Goal: Information Seeking & Learning: Learn about a topic

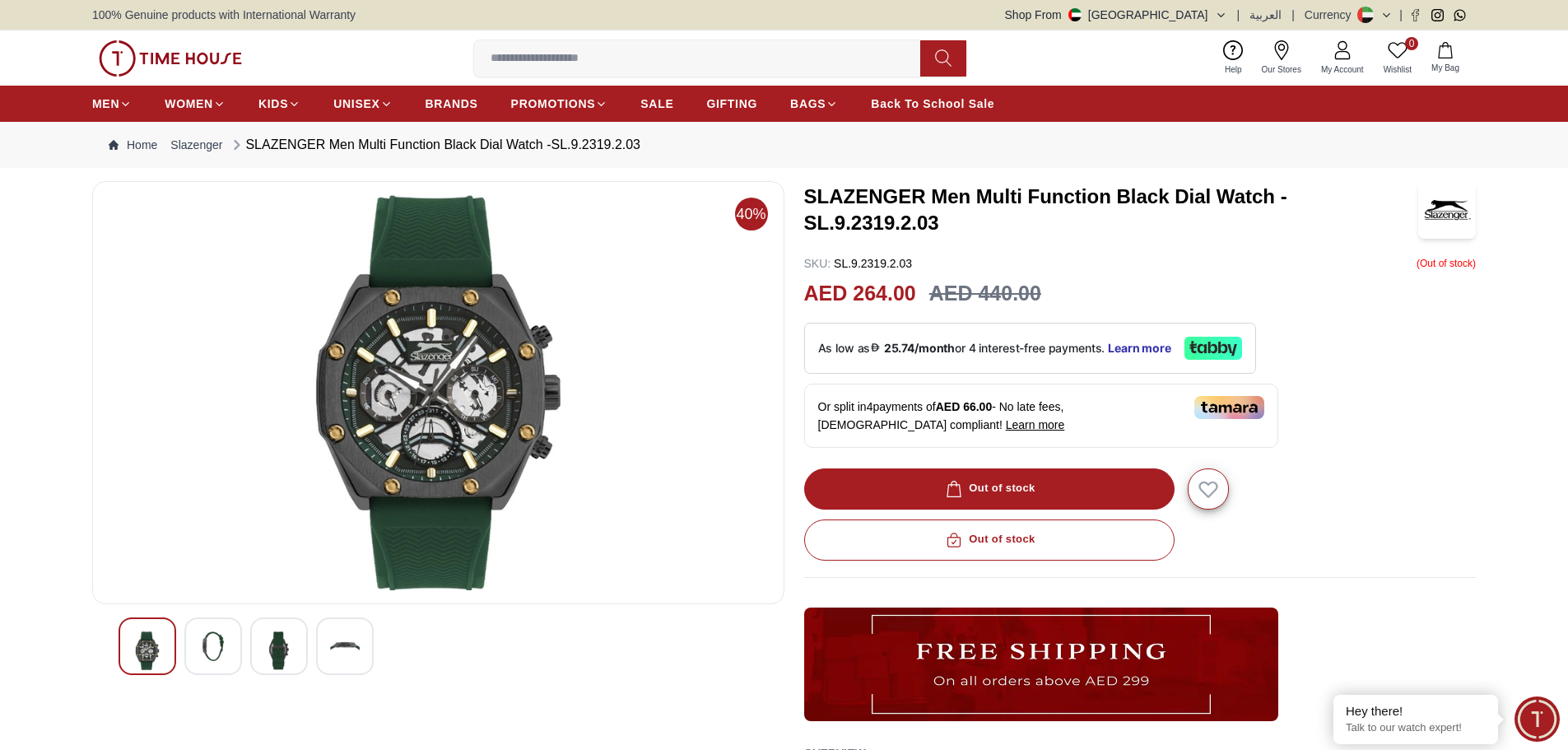
drag, startPoint x: 1042, startPoint y: 298, endPoint x: 796, endPoint y: 311, distance: 246.3
click at [796, 312] on div "40% SLAZENGER Men Multi Function Black Dial Watch -SL.9.2319.2.03 SKU : SL.9.23…" at bounding box center [784, 559] width 1384 height 756
click at [1211, 266] on div "SKU : SL.9.2319.2.03 ( Out of stock )" at bounding box center [1141, 263] width 673 height 17
drag, startPoint x: 1121, startPoint y: 309, endPoint x: 842, endPoint y: 306, distance: 279.0
click at [843, 307] on div "AED 264.00 AED 440.00" at bounding box center [1141, 294] width 673 height 32
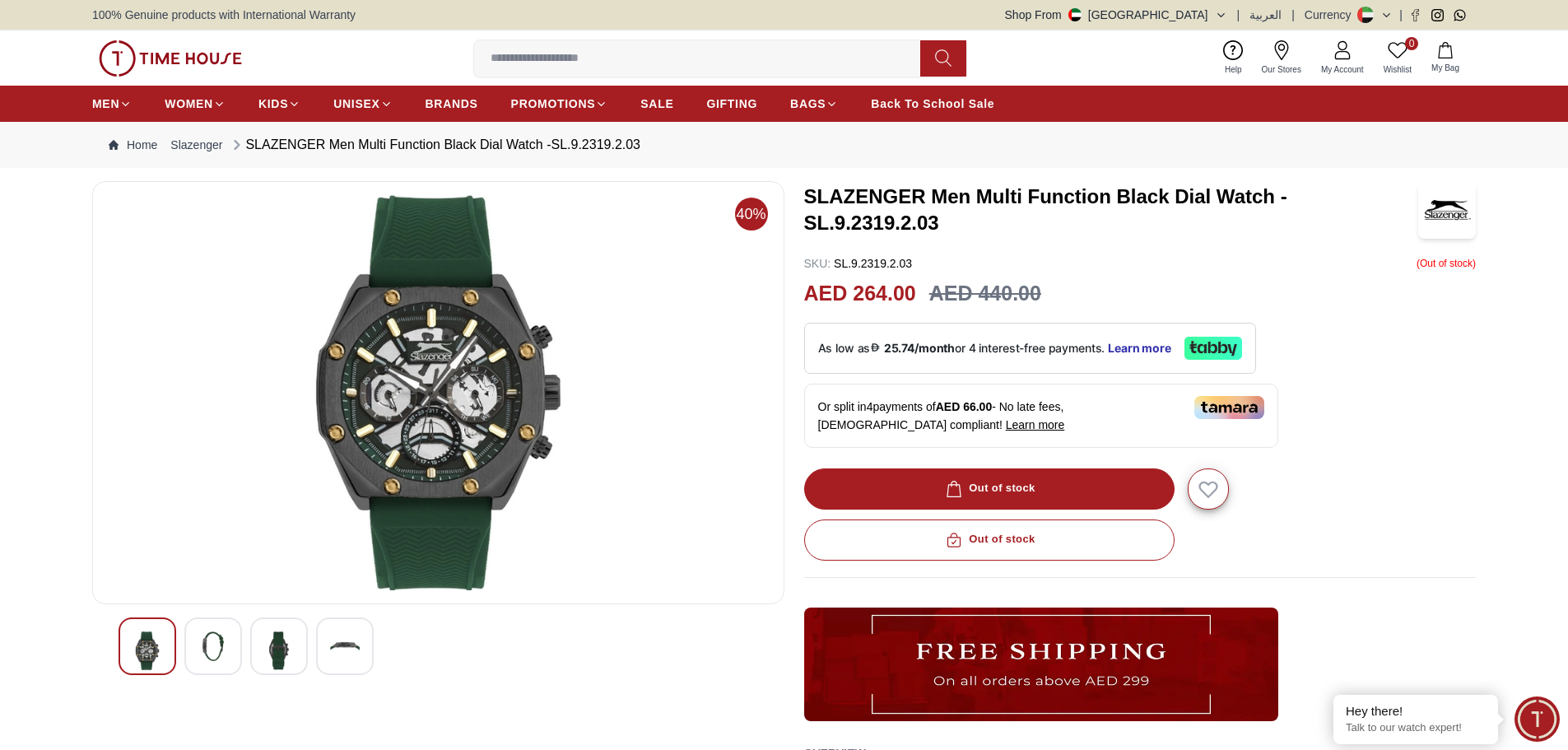
click at [1189, 271] on div "SKU : SL.9.2319.2.03 ( Out of stock )" at bounding box center [1141, 263] width 673 height 17
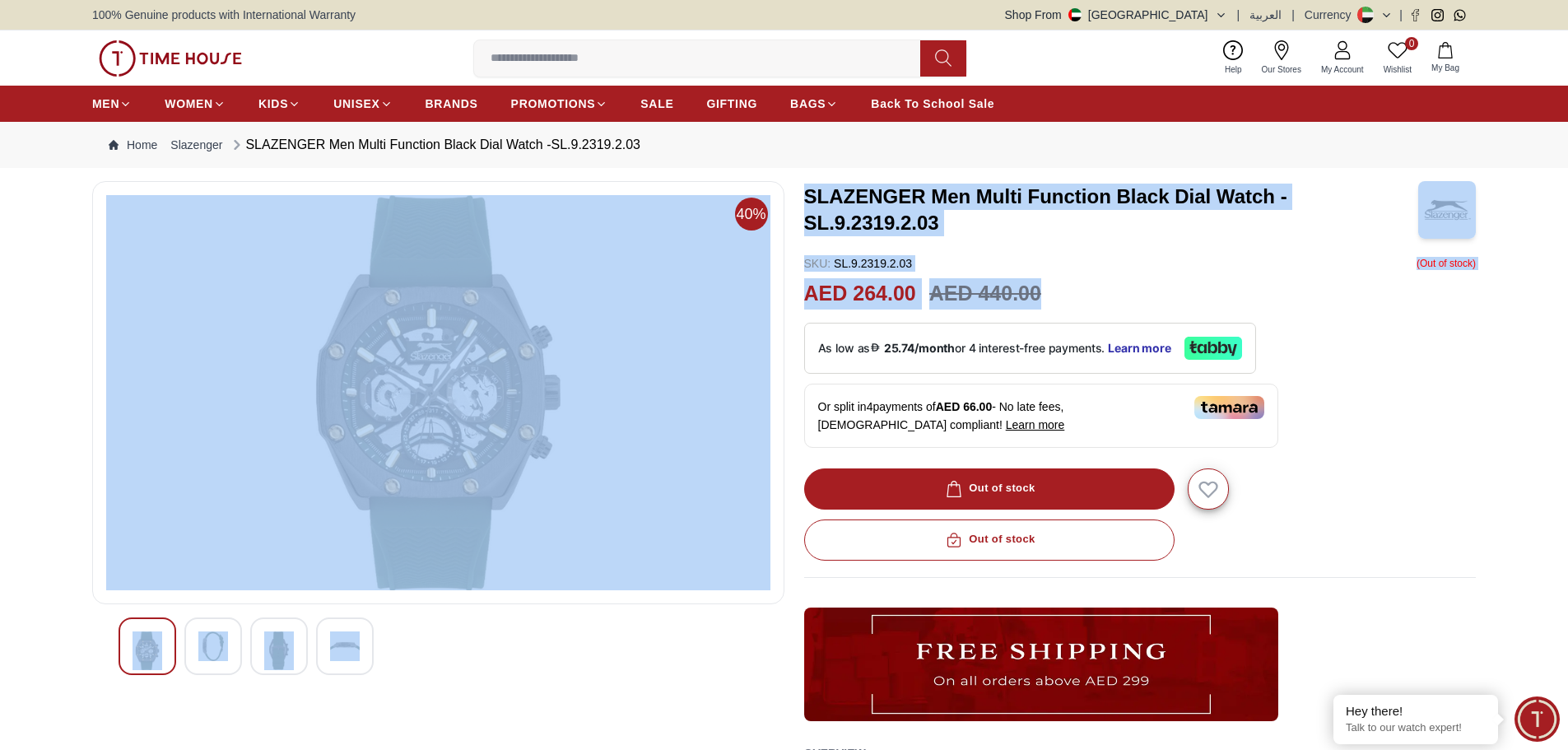
drag, startPoint x: 1143, startPoint y: 288, endPoint x: 783, endPoint y: 290, distance: 360.0
click at [783, 290] on div "40% SLAZENGER Men Multi Function Black Dial Watch -SL.9.2319.2.03 SKU : SL.9.23…" at bounding box center [784, 559] width 1384 height 756
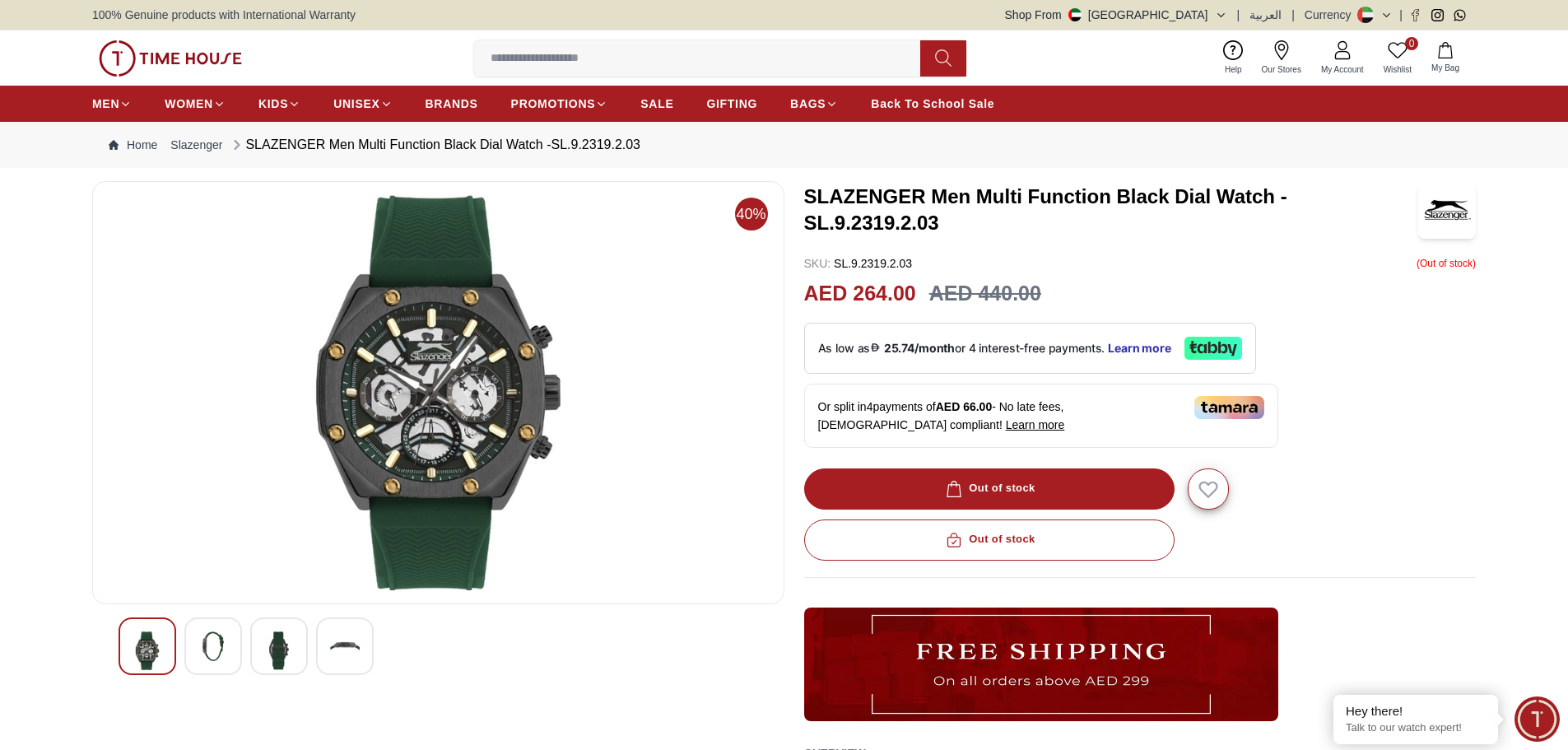
click at [1513, 440] on section "40% SLAZENGER Men Multi Function Black Dial Watch -SL.9.2319.2.03 SKU : SL.9.23…" at bounding box center [784, 609] width 1568 height 856
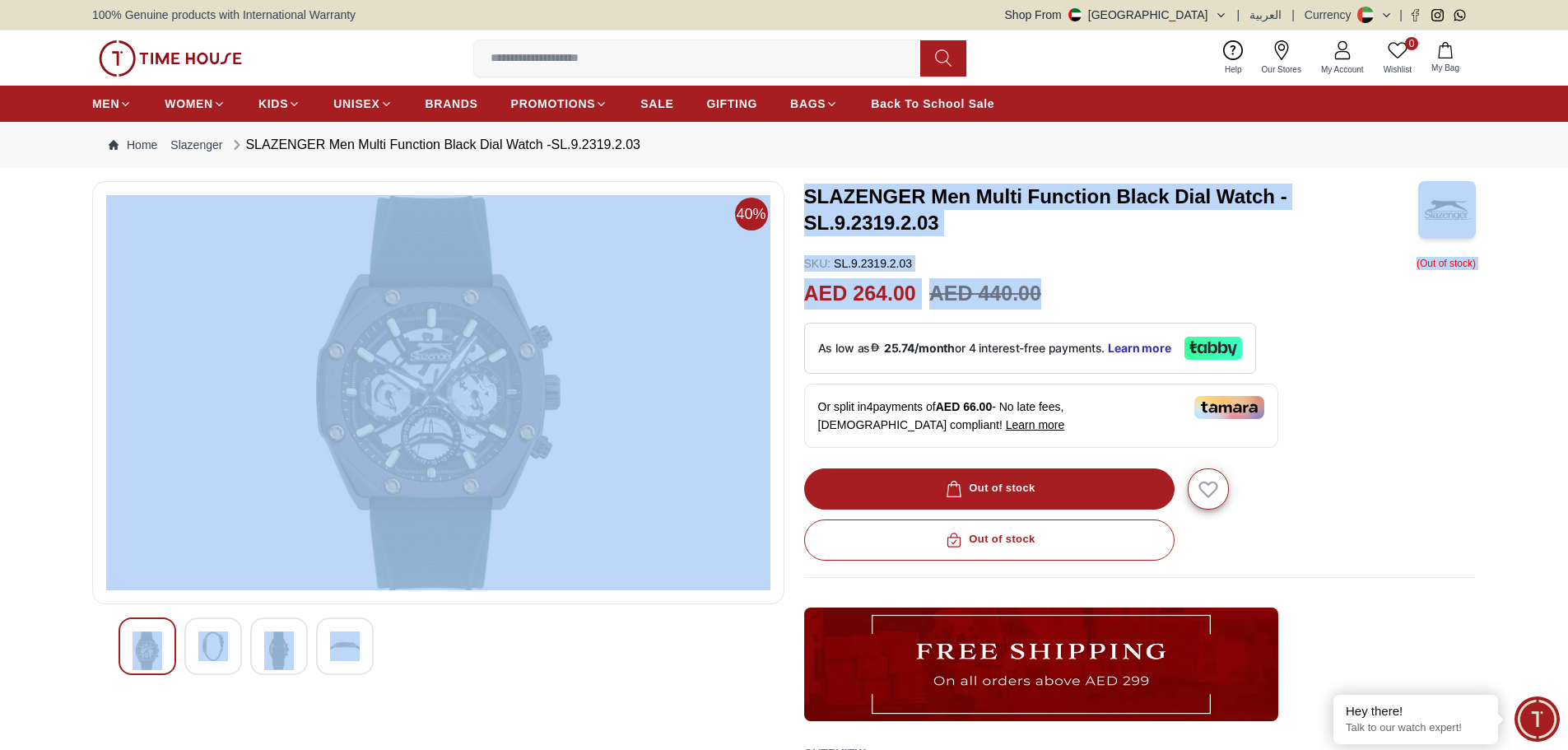
drag, startPoint x: 1012, startPoint y: 293, endPoint x: 750, endPoint y: 296, distance: 262.0
click at [750, 296] on div "40% SLAZENGER Men Multi Function Black Dial Watch -SL.9.2319.2.03 SKU : SL.9.23…" at bounding box center [784, 559] width 1384 height 756
click at [1273, 293] on div "AED 264.00 AED 440.00" at bounding box center [1141, 294] width 673 height 32
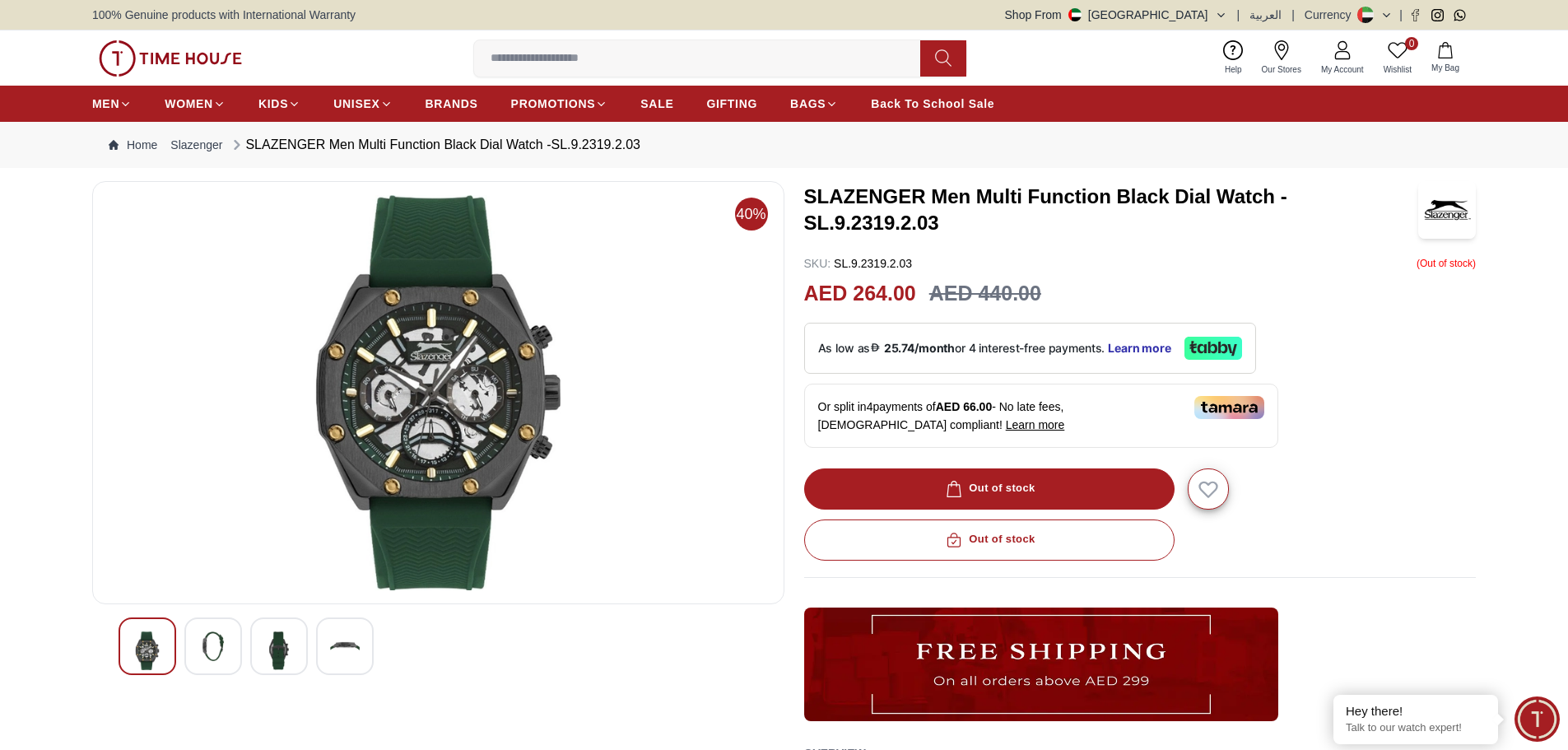
click at [1444, 549] on div "Out of stock" at bounding box center [1141, 540] width 673 height 41
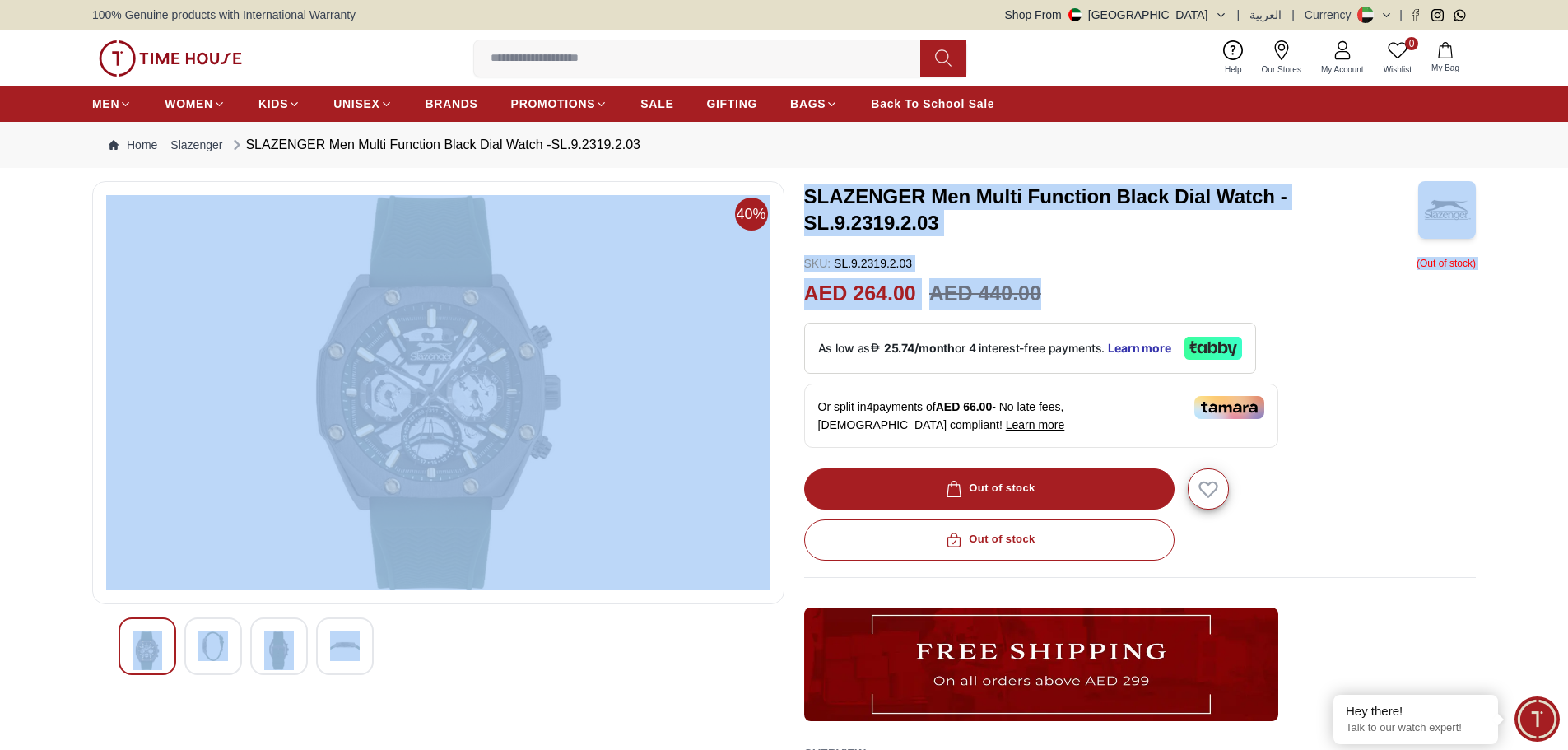
drag, startPoint x: 1046, startPoint y: 291, endPoint x: 736, endPoint y: 300, distance: 310.1
click at [736, 300] on div "40% SLAZENGER Men Multi Function Black Dial Watch -SL.9.2319.2.03 SKU : SL.9.23…" at bounding box center [784, 559] width 1384 height 756
click at [1249, 288] on div "AED 264.00 AED 440.00" at bounding box center [1141, 294] width 673 height 32
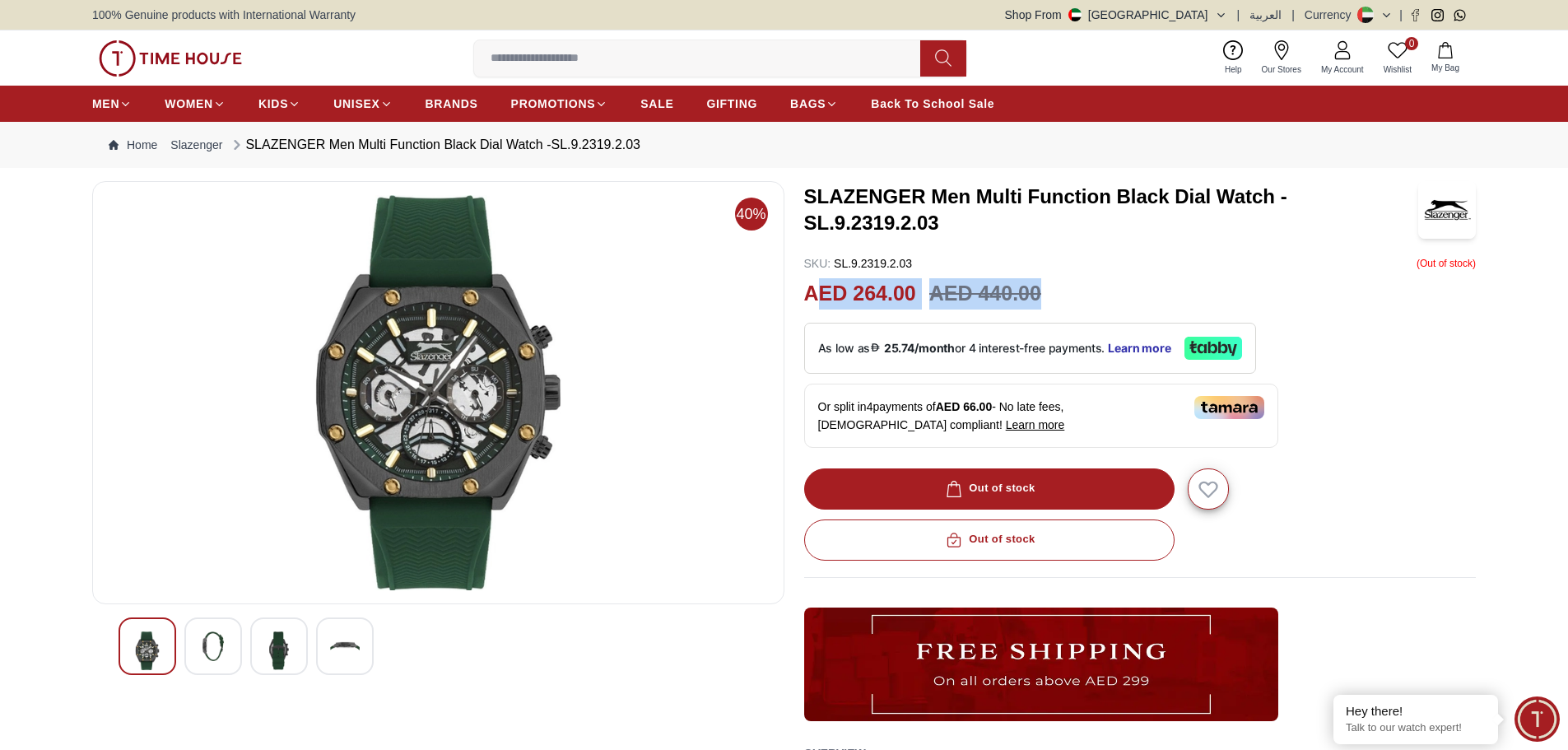
drag, startPoint x: 956, startPoint y: 297, endPoint x: 829, endPoint y: 298, distance: 127.0
click at [817, 300] on div "AED 264.00 AED 440.00" at bounding box center [1141, 294] width 673 height 32
click at [1181, 290] on div "AED 264.00 AED 440.00" at bounding box center [1141, 294] width 673 height 32
drag, startPoint x: 803, startPoint y: 297, endPoint x: 1065, endPoint y: 311, distance: 262.4
click at [1065, 311] on div "40% SLAZENGER Men Multi Function Black Dial Watch -SL.9.2319.2.03 SKU : SL.9.23…" at bounding box center [784, 559] width 1384 height 756
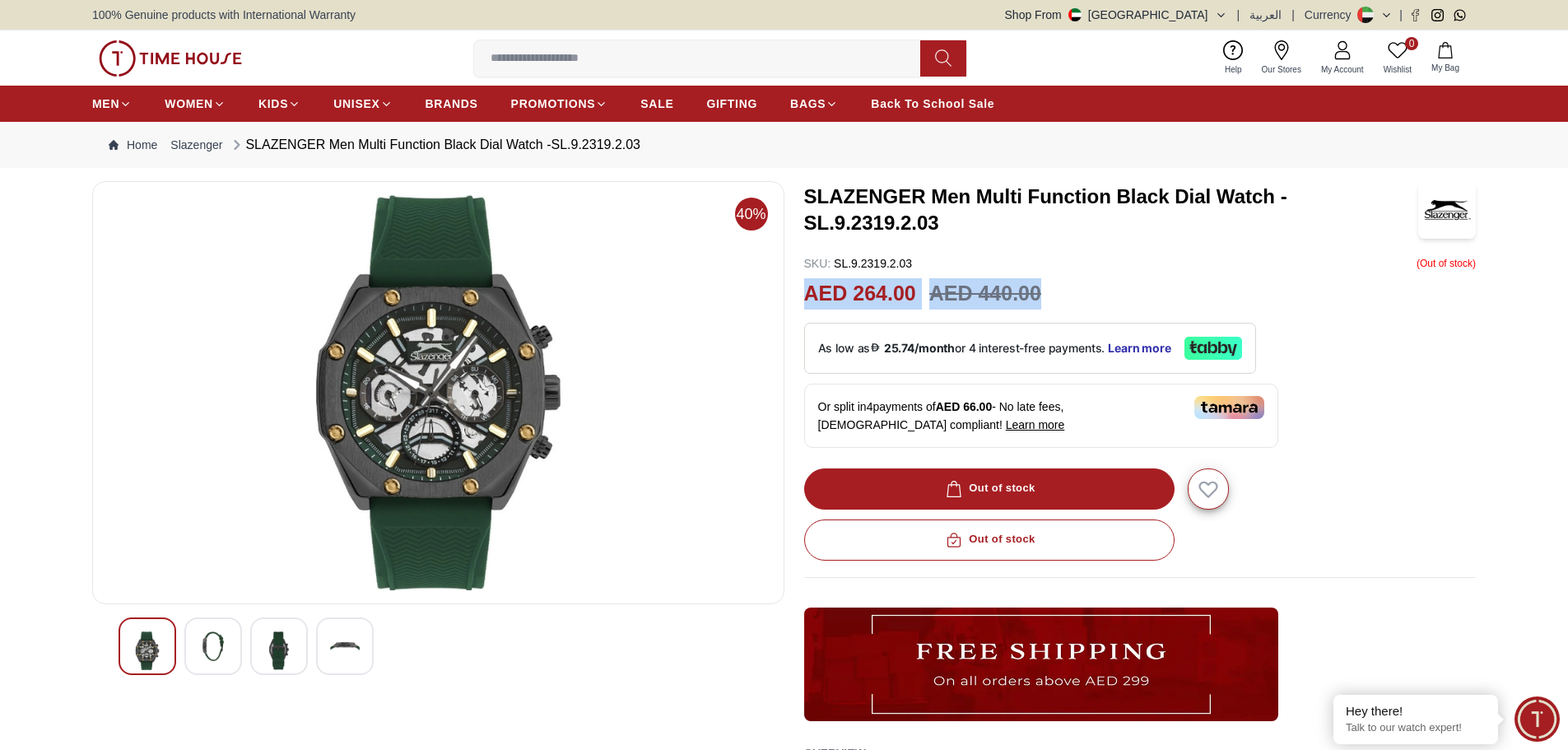
click at [1084, 279] on div "AED 264.00 AED 440.00" at bounding box center [1141, 294] width 673 height 32
drag, startPoint x: 799, startPoint y: 290, endPoint x: 1058, endPoint y: 298, distance: 259.1
click at [1058, 299] on div "40% SLAZENGER Men Multi Function Black Dial Watch -SL.9.2319.2.03 SKU : SL.9.23…" at bounding box center [784, 559] width 1384 height 756
click at [1098, 277] on div "SLAZENGER Men Multi Function Black Dial Watch -SL.9.2319.2.03 SKU : SL.9.2319.2…" at bounding box center [1141, 559] width 673 height 756
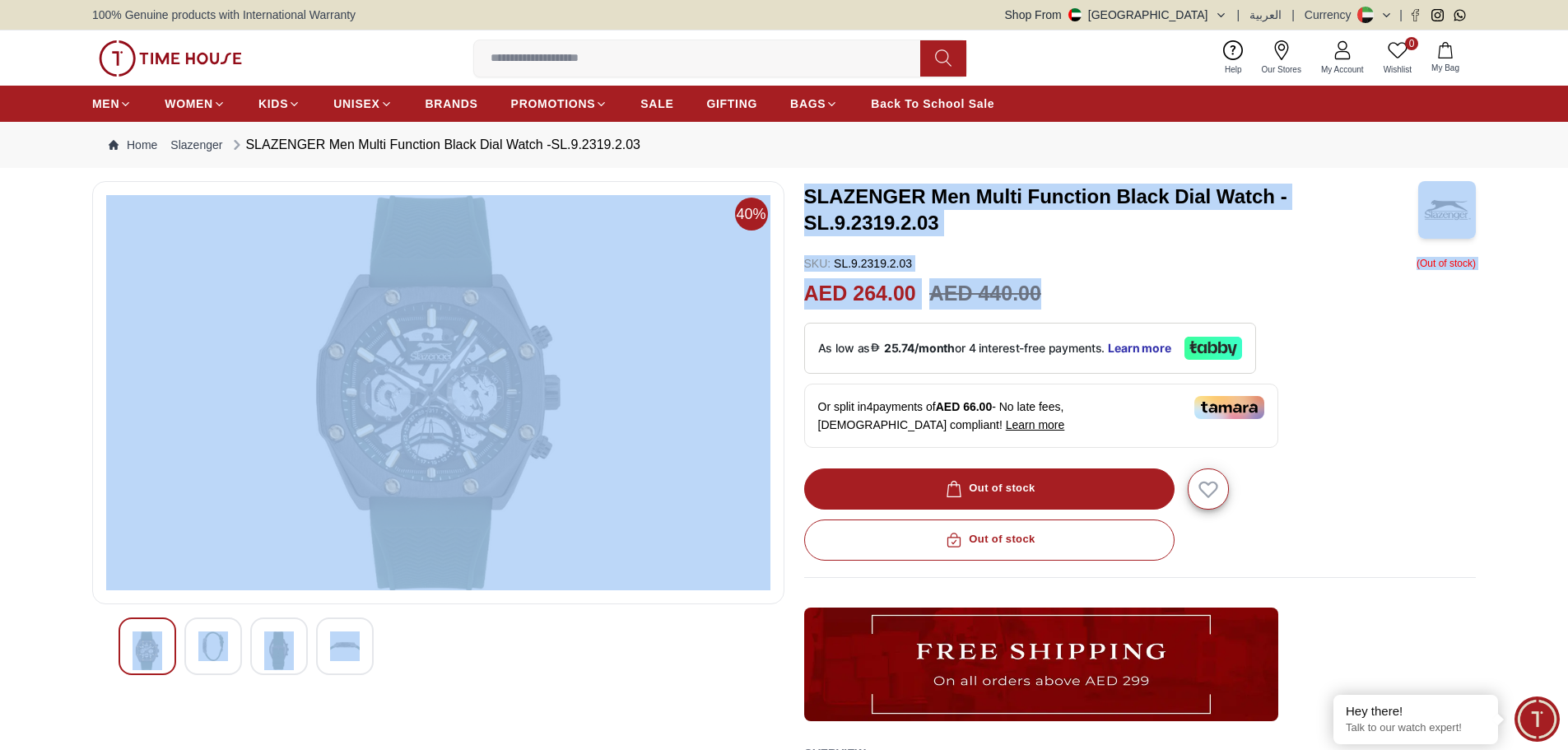
drag, startPoint x: 1050, startPoint y: 290, endPoint x: 803, endPoint y: 293, distance: 247.0
click at [784, 295] on div "40% SLAZENGER Men Multi Function Black Dial Watch -SL.9.2319.2.03 SKU : SL.9.23…" at bounding box center [784, 559] width 1384 height 756
click at [1178, 282] on div "AED 264.00 AED 440.00" at bounding box center [1141, 294] width 673 height 32
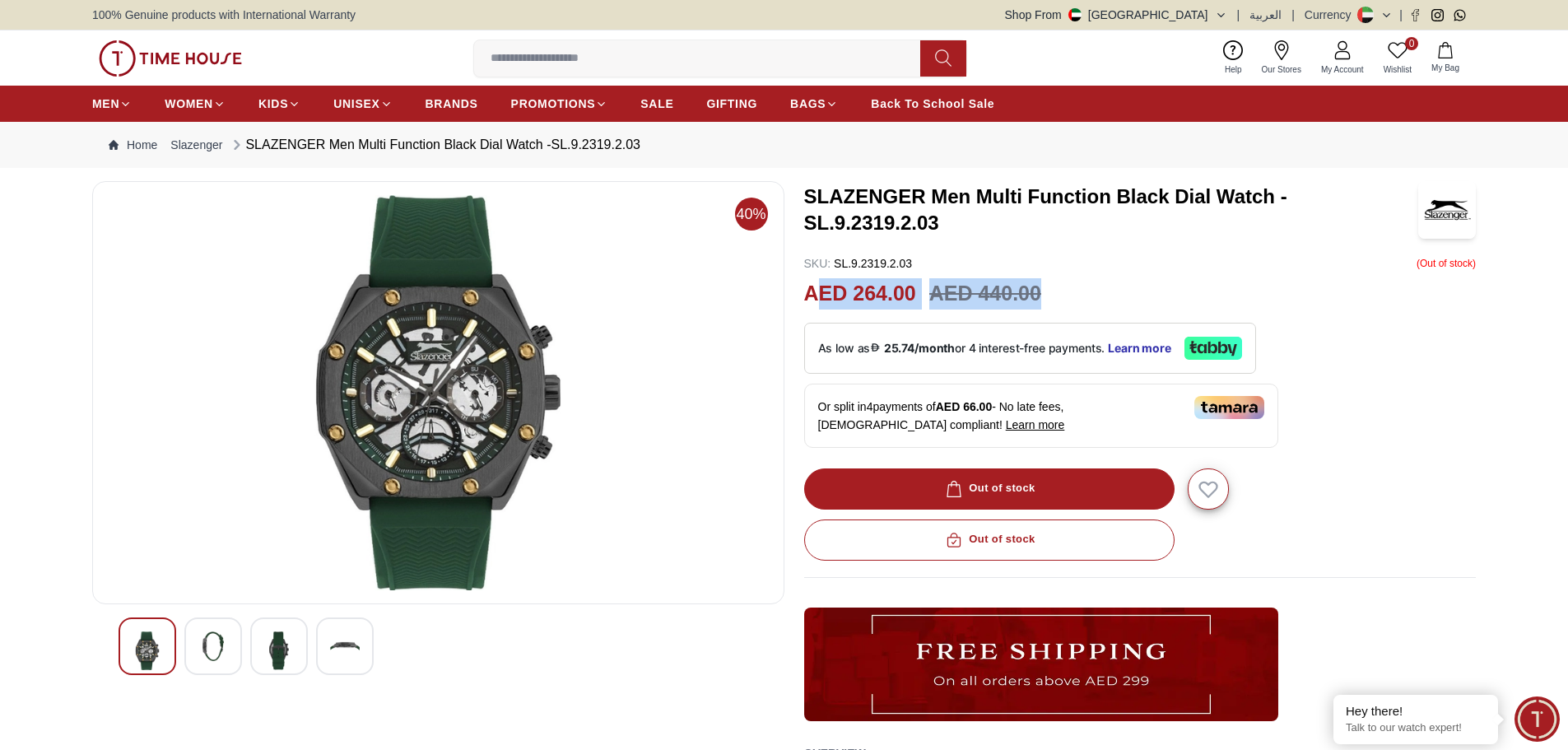
drag, startPoint x: 816, startPoint y: 293, endPoint x: 1045, endPoint y: 299, distance: 229.1
click at [1045, 299] on div "AED 264.00 AED 440.00" at bounding box center [1141, 294] width 673 height 32
click at [1100, 283] on div "AED 264.00 AED 440.00" at bounding box center [1141, 294] width 673 height 32
click at [754, 51] on input at bounding box center [704, 58] width 460 height 33
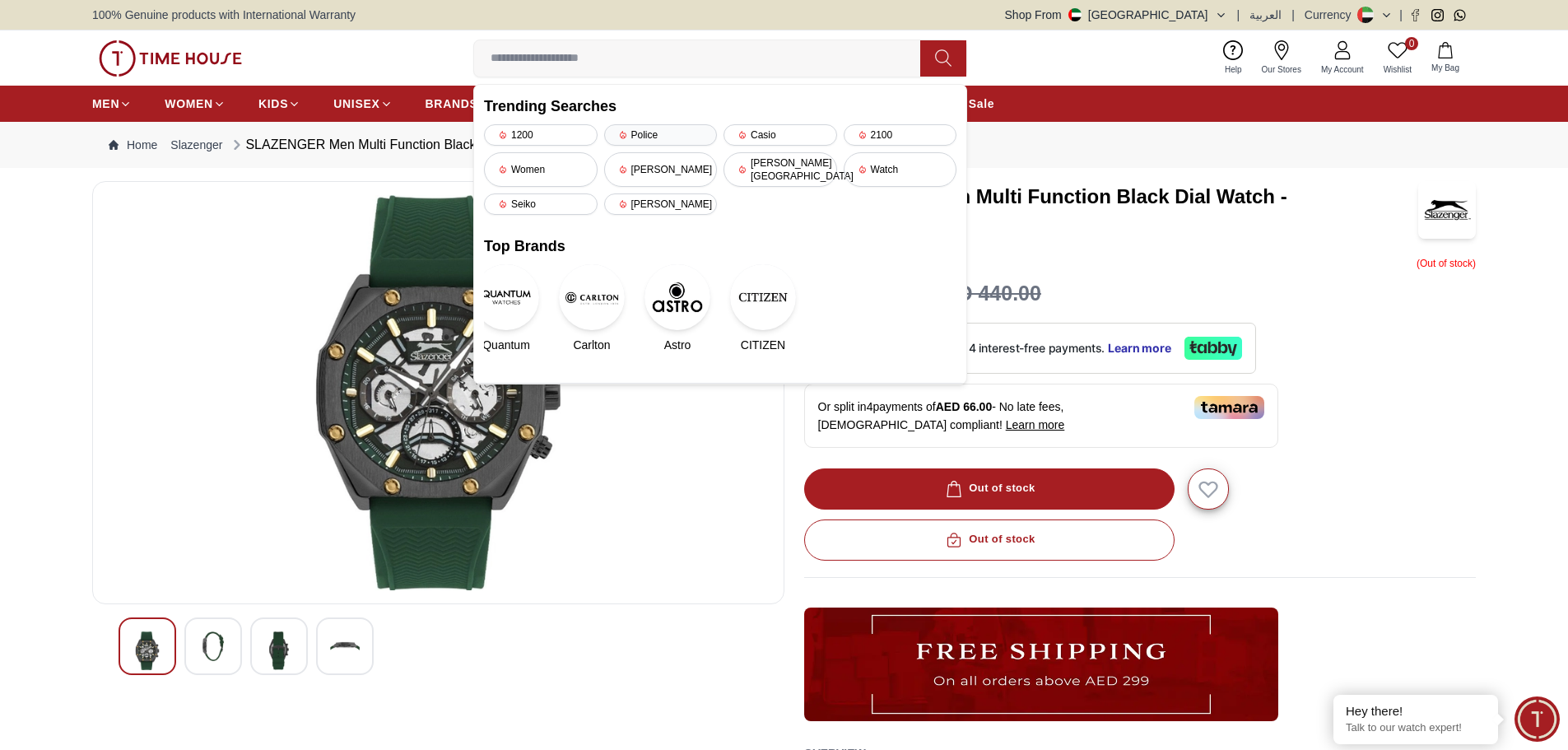
click at [653, 136] on div "Police" at bounding box center [660, 135] width 114 height 21
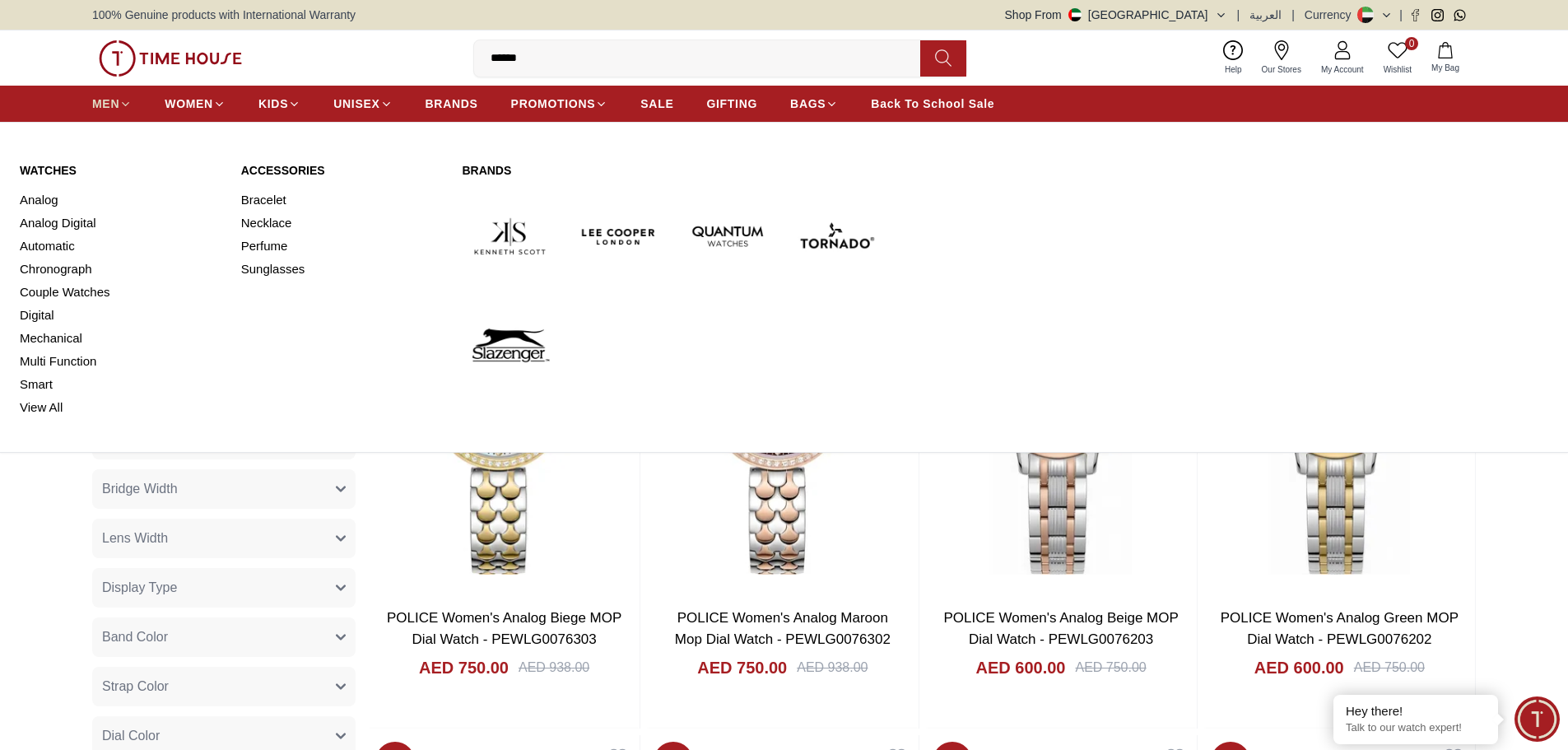
click at [124, 101] on icon at bounding box center [126, 104] width 12 height 12
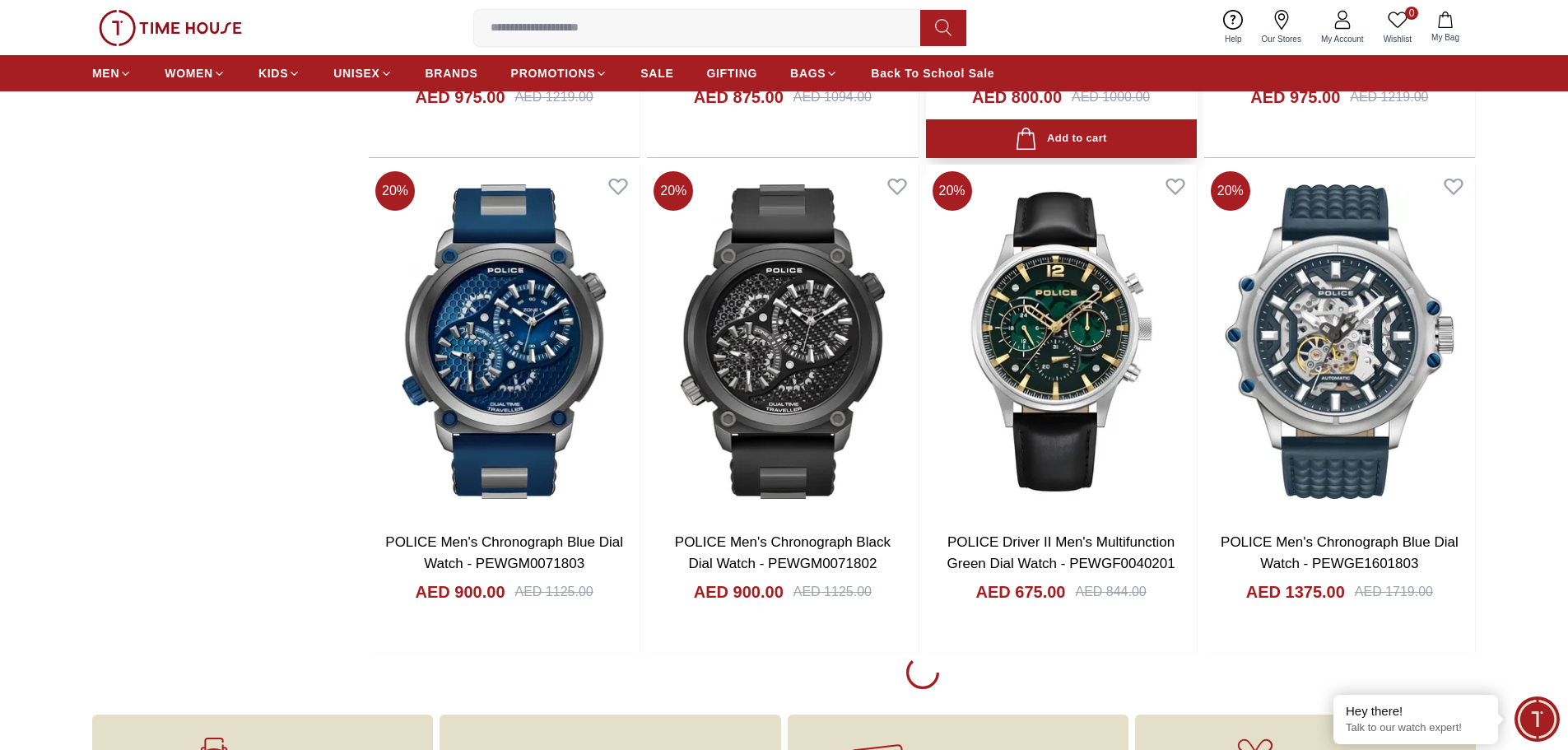
scroll to position [2058, 0]
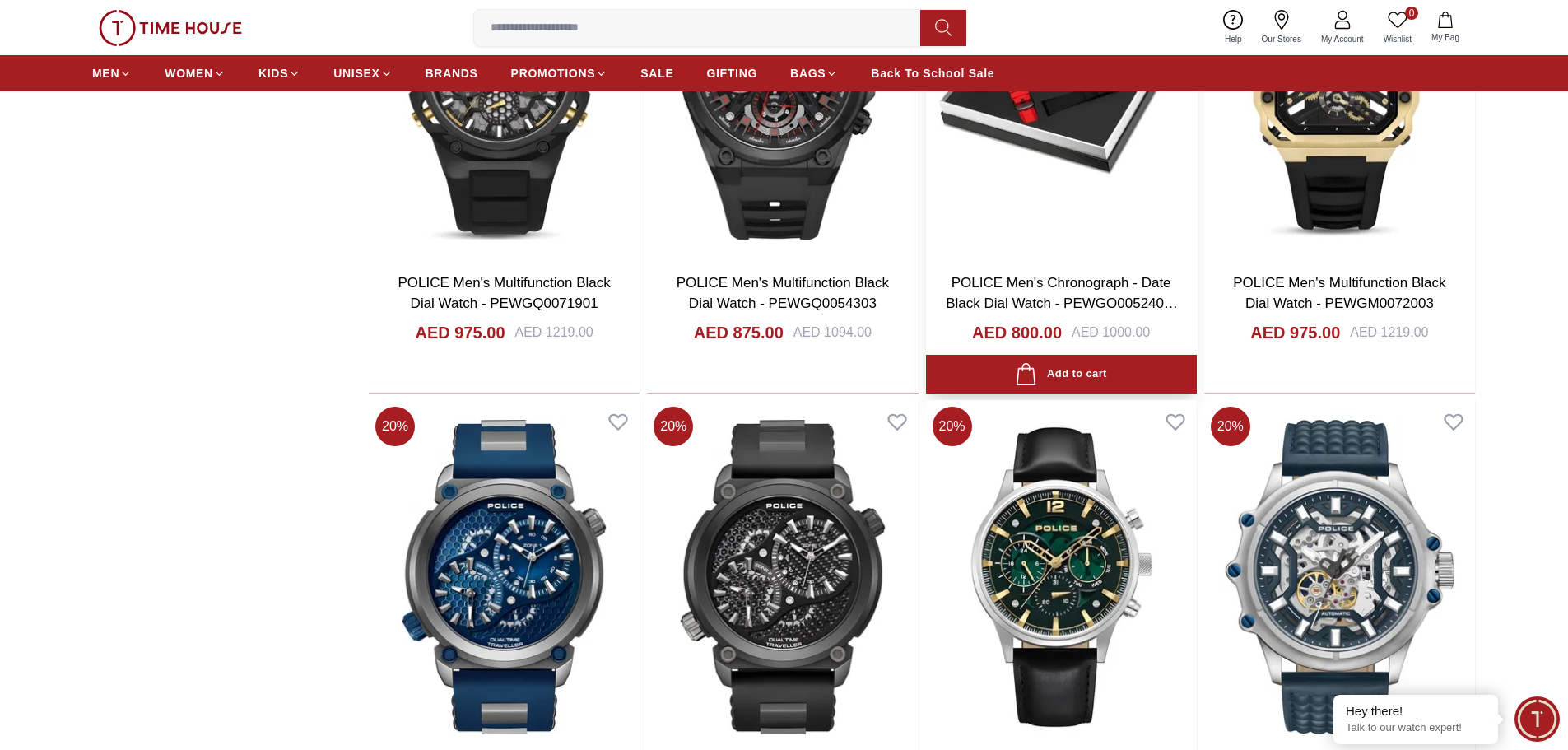
scroll to position [2058, 0]
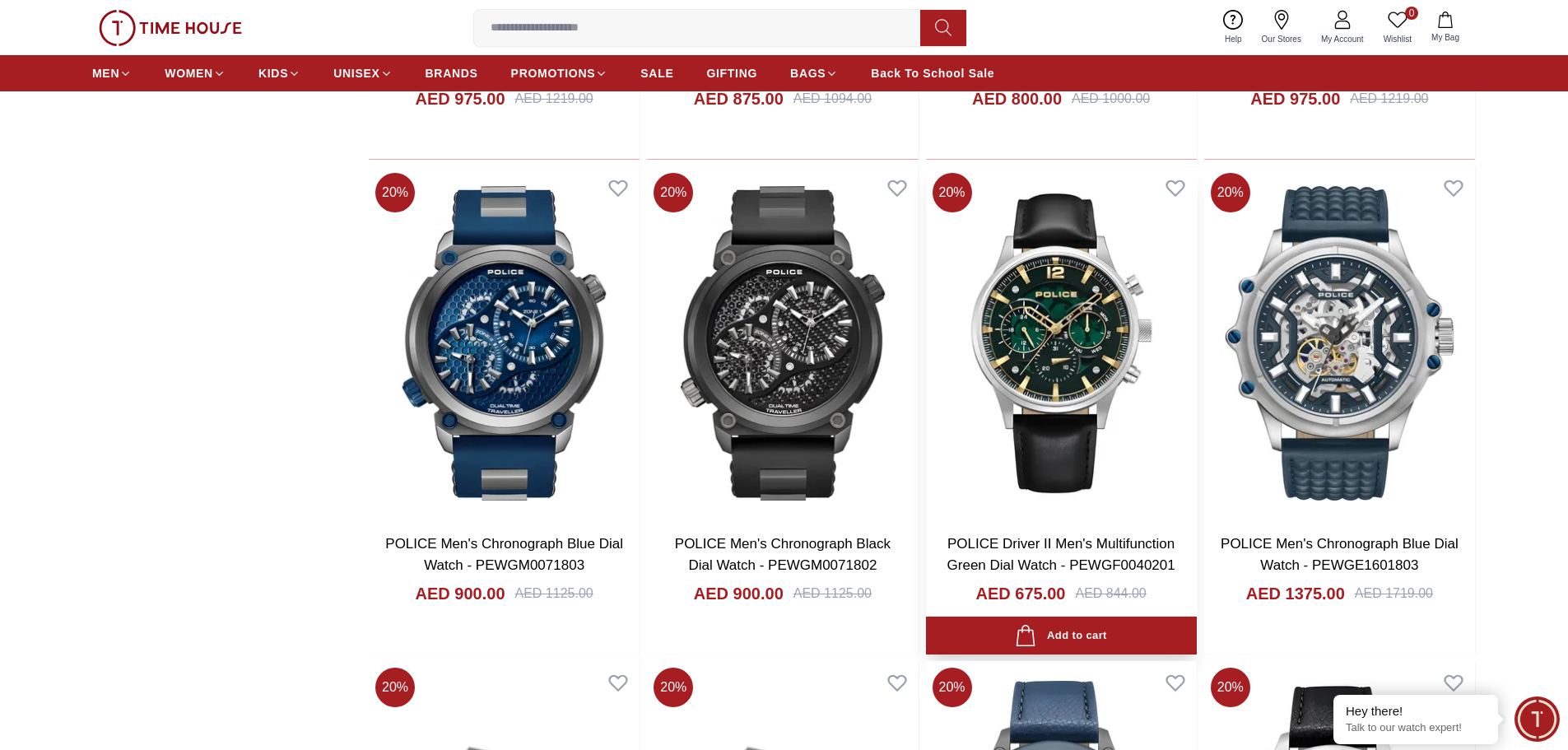
click at [1073, 311] on img at bounding box center [1062, 343] width 271 height 354
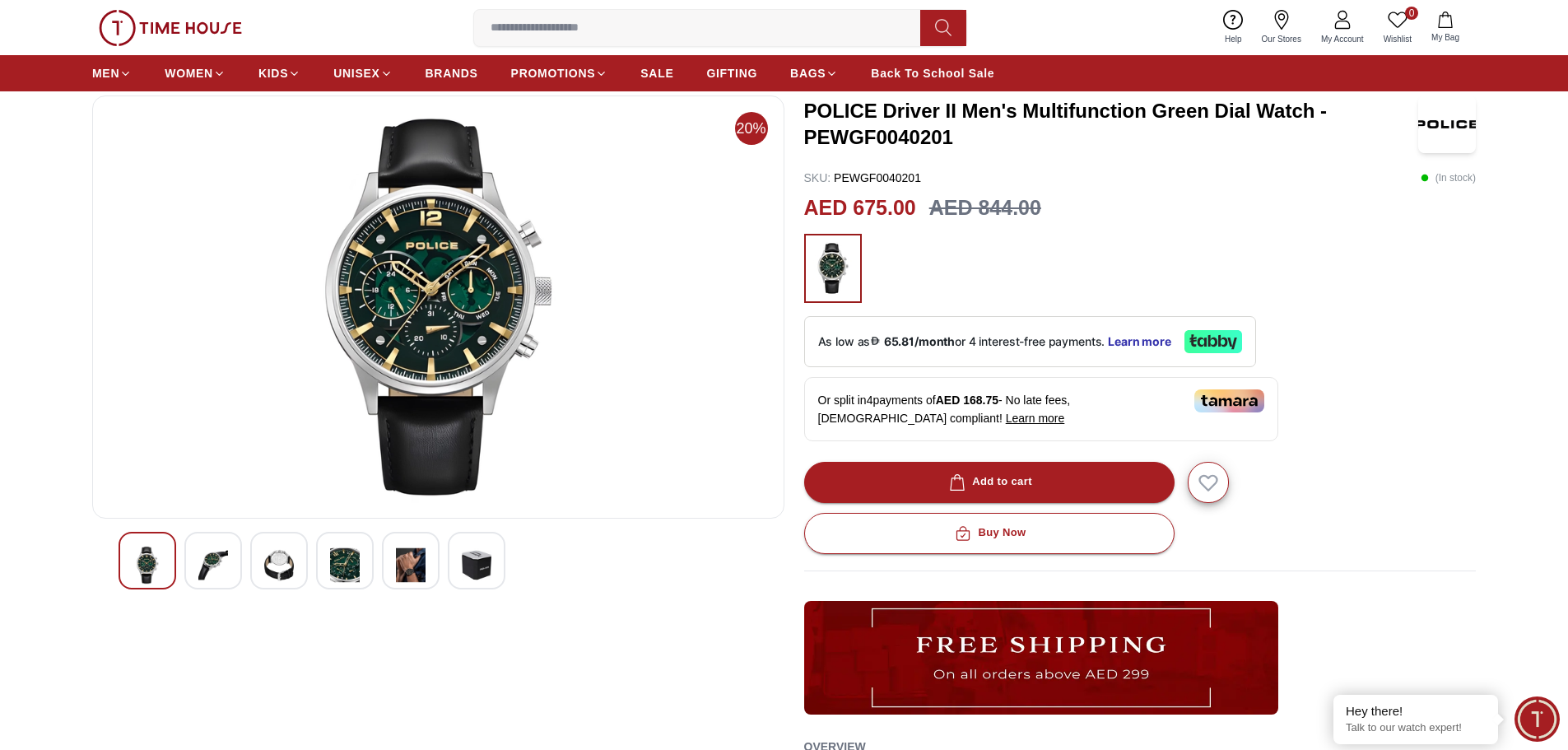
scroll to position [83, 0]
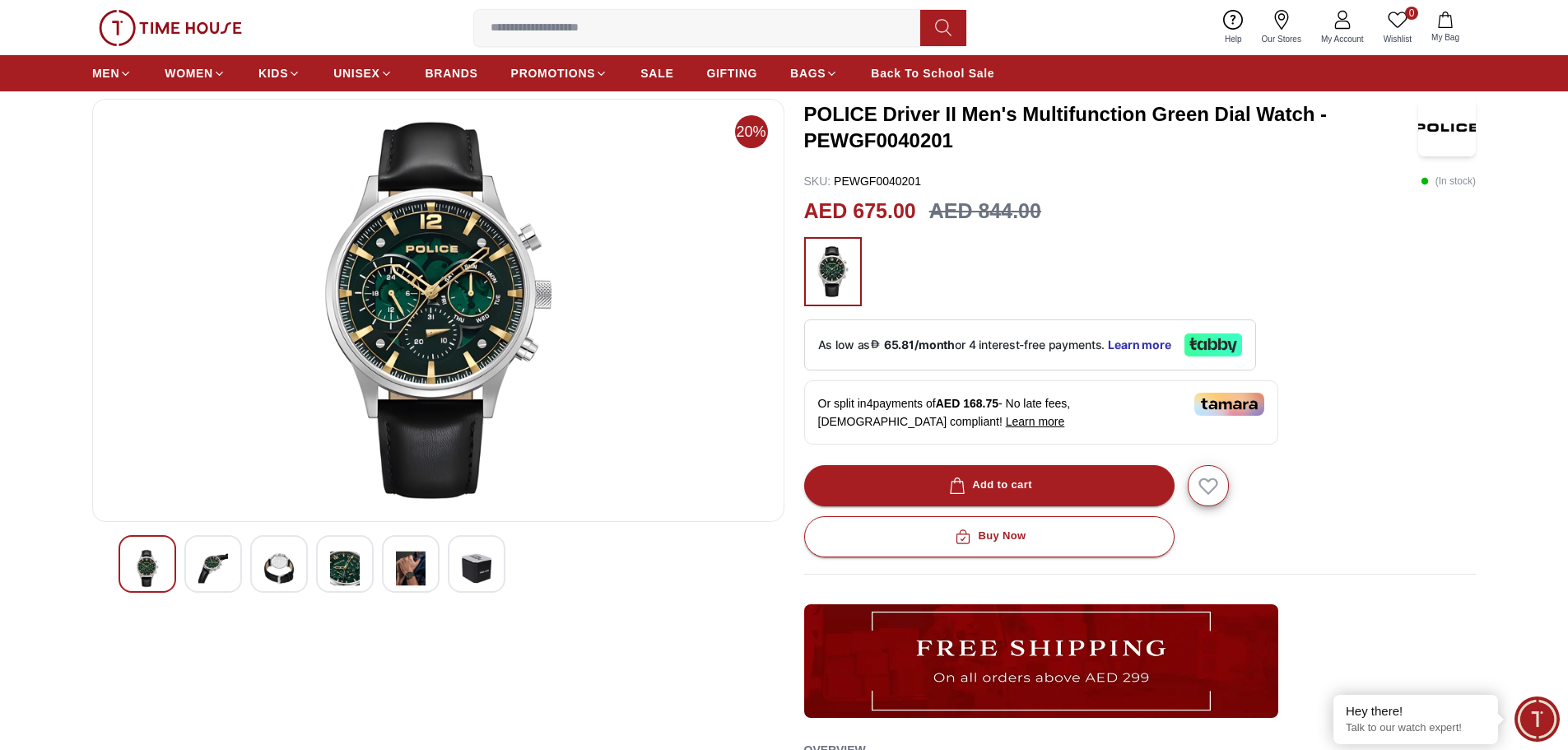
click at [143, 567] on img at bounding box center [148, 569] width 30 height 39
click at [221, 569] on img at bounding box center [213, 569] width 30 height 39
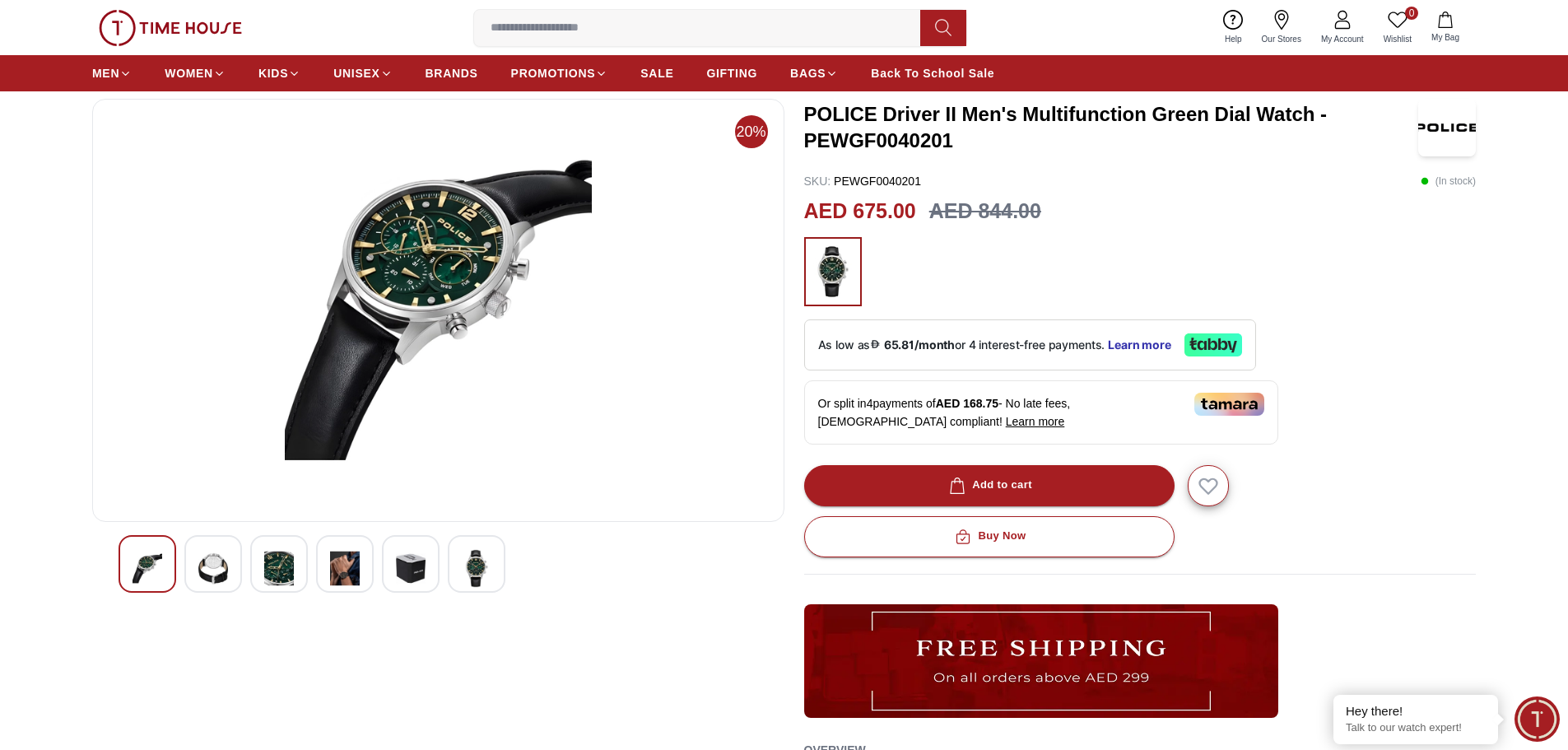
click at [272, 577] on img at bounding box center [279, 569] width 30 height 39
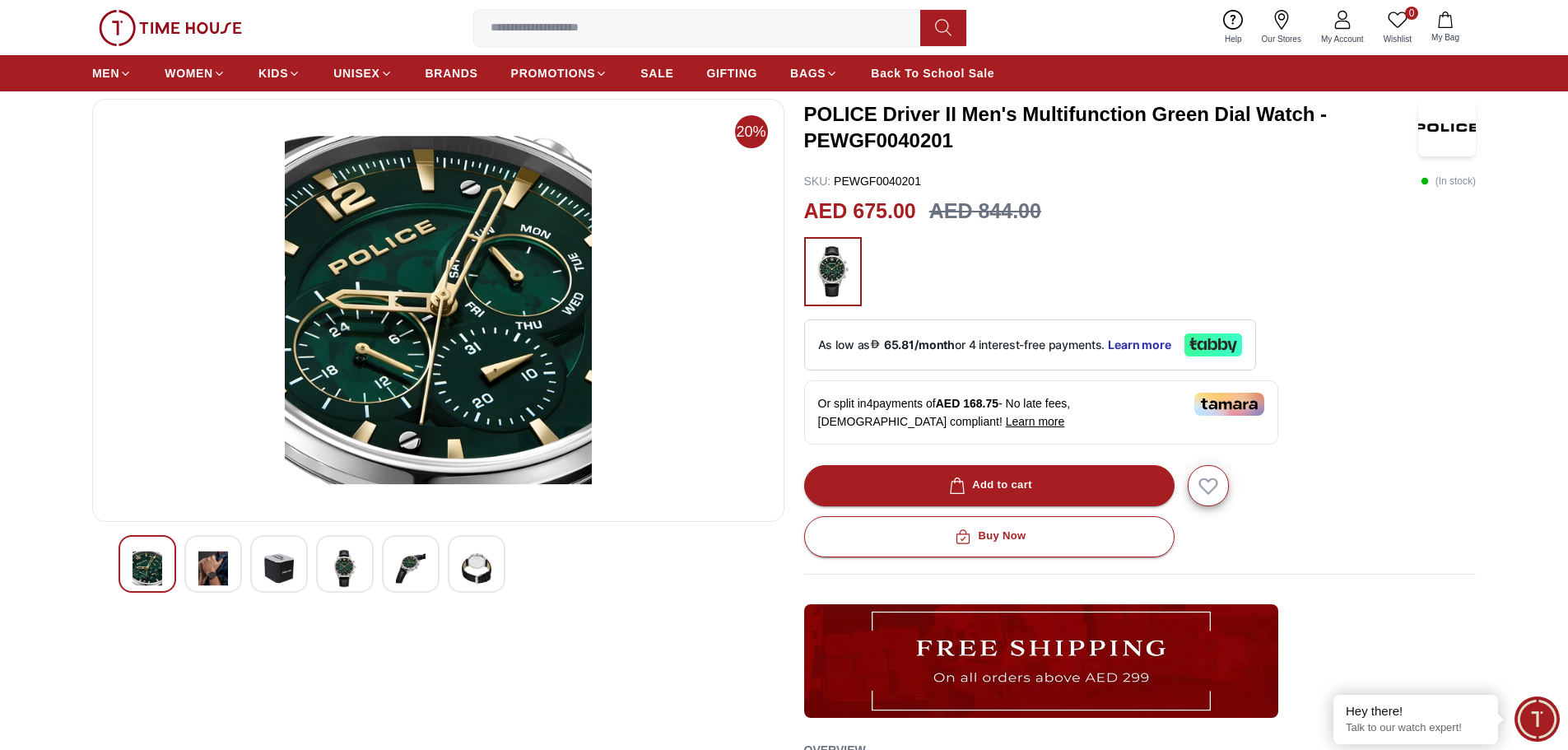
click at [350, 577] on img at bounding box center [345, 569] width 30 height 39
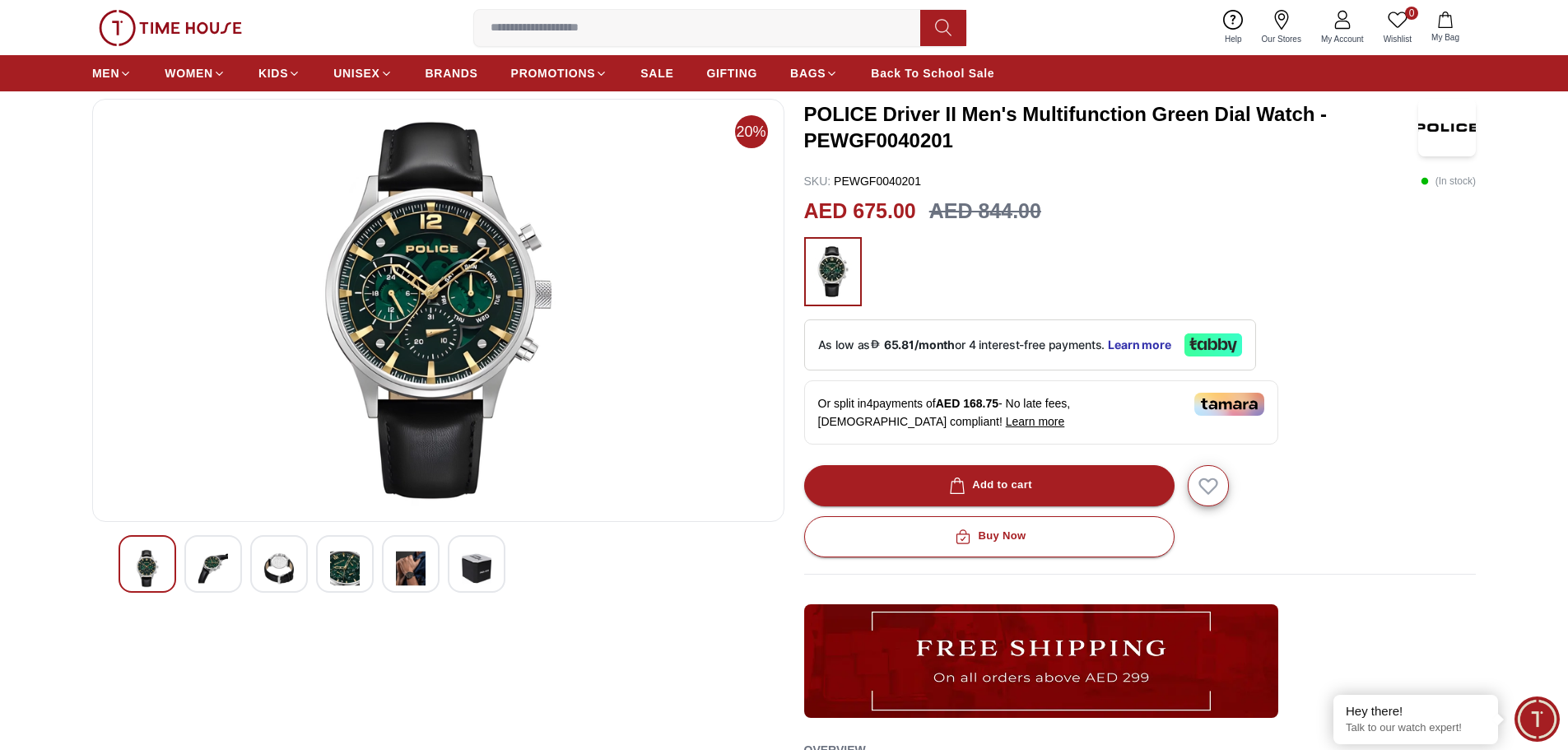
click at [401, 577] on img at bounding box center [411, 569] width 30 height 39
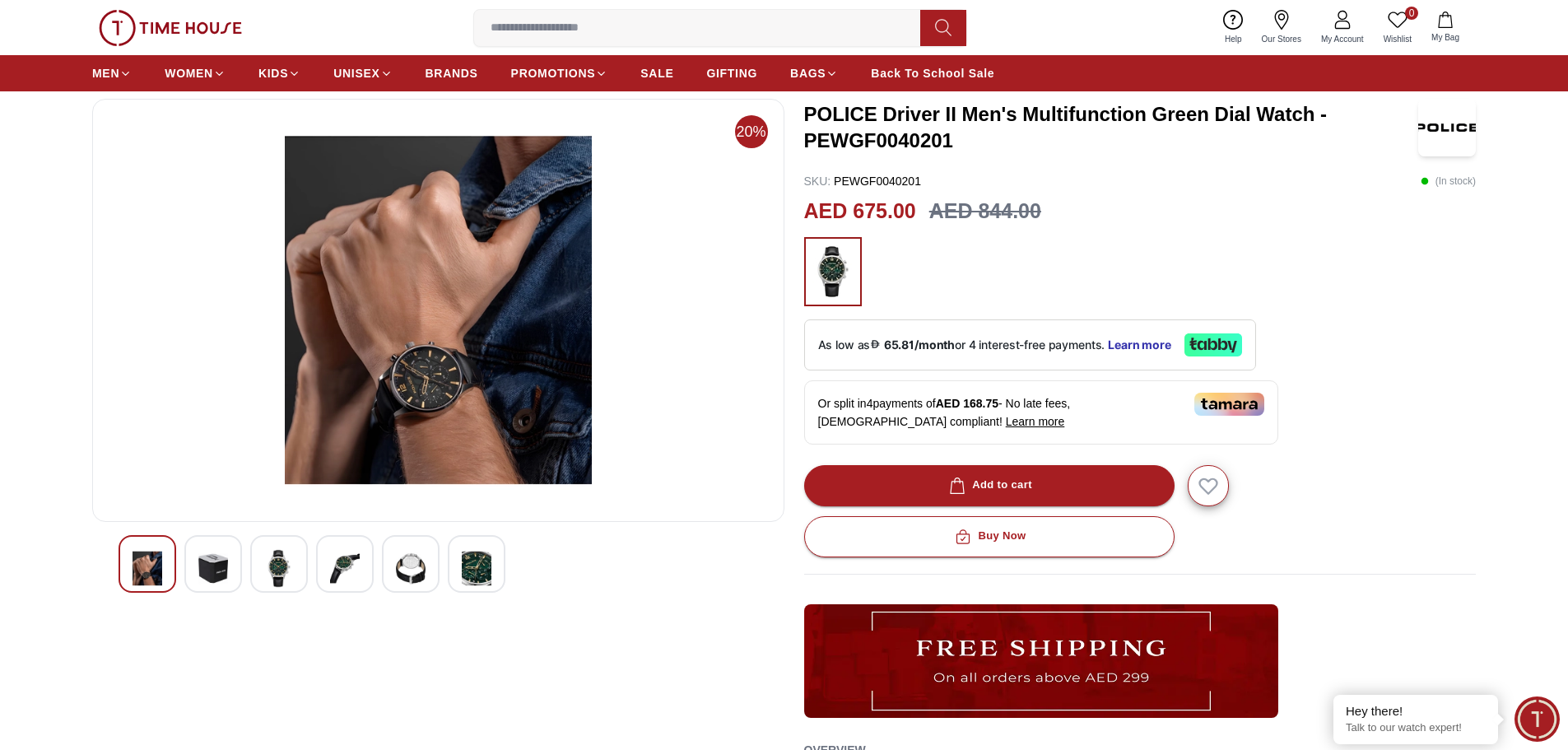
click at [472, 577] on img at bounding box center [477, 569] width 30 height 39
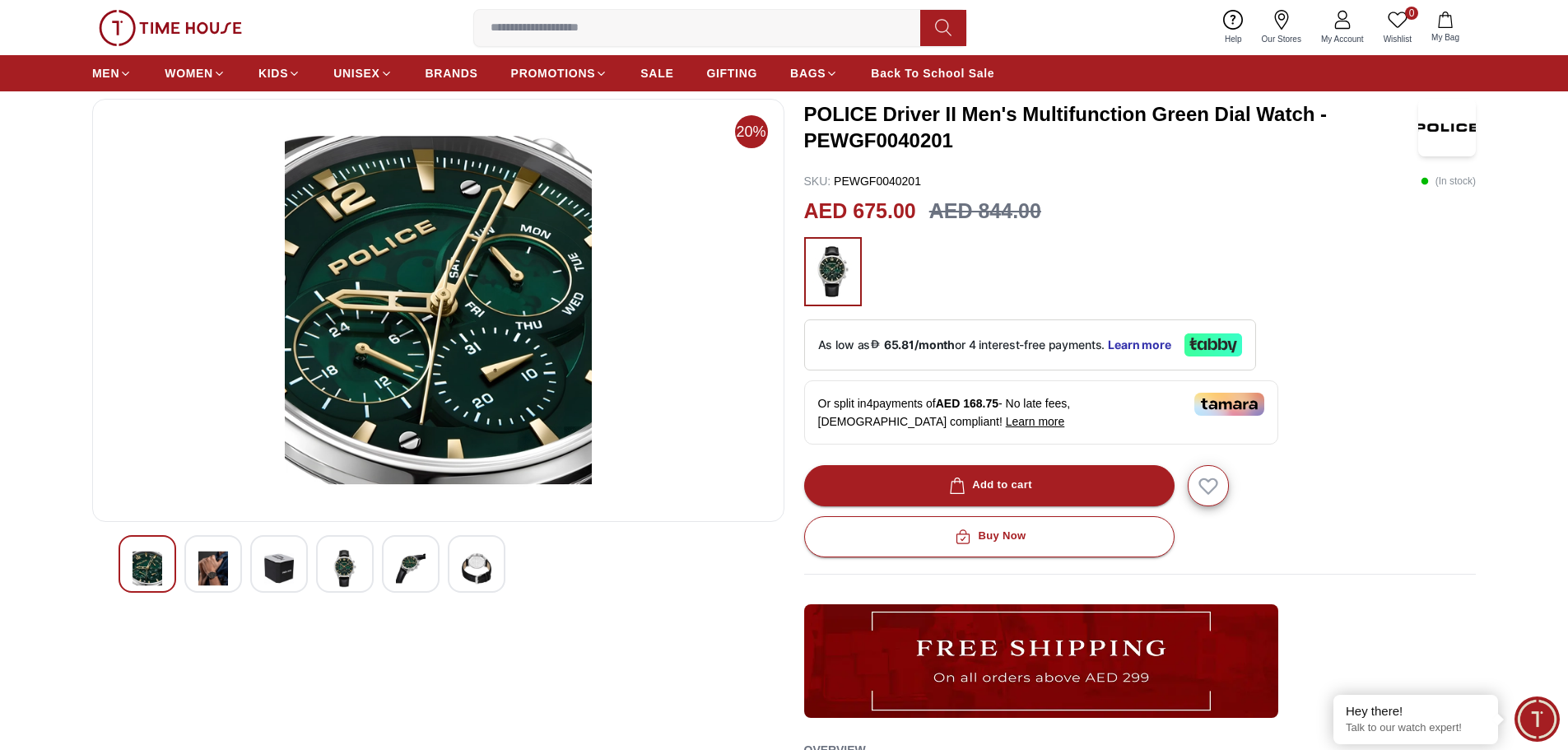
click at [151, 567] on img at bounding box center [148, 569] width 30 height 39
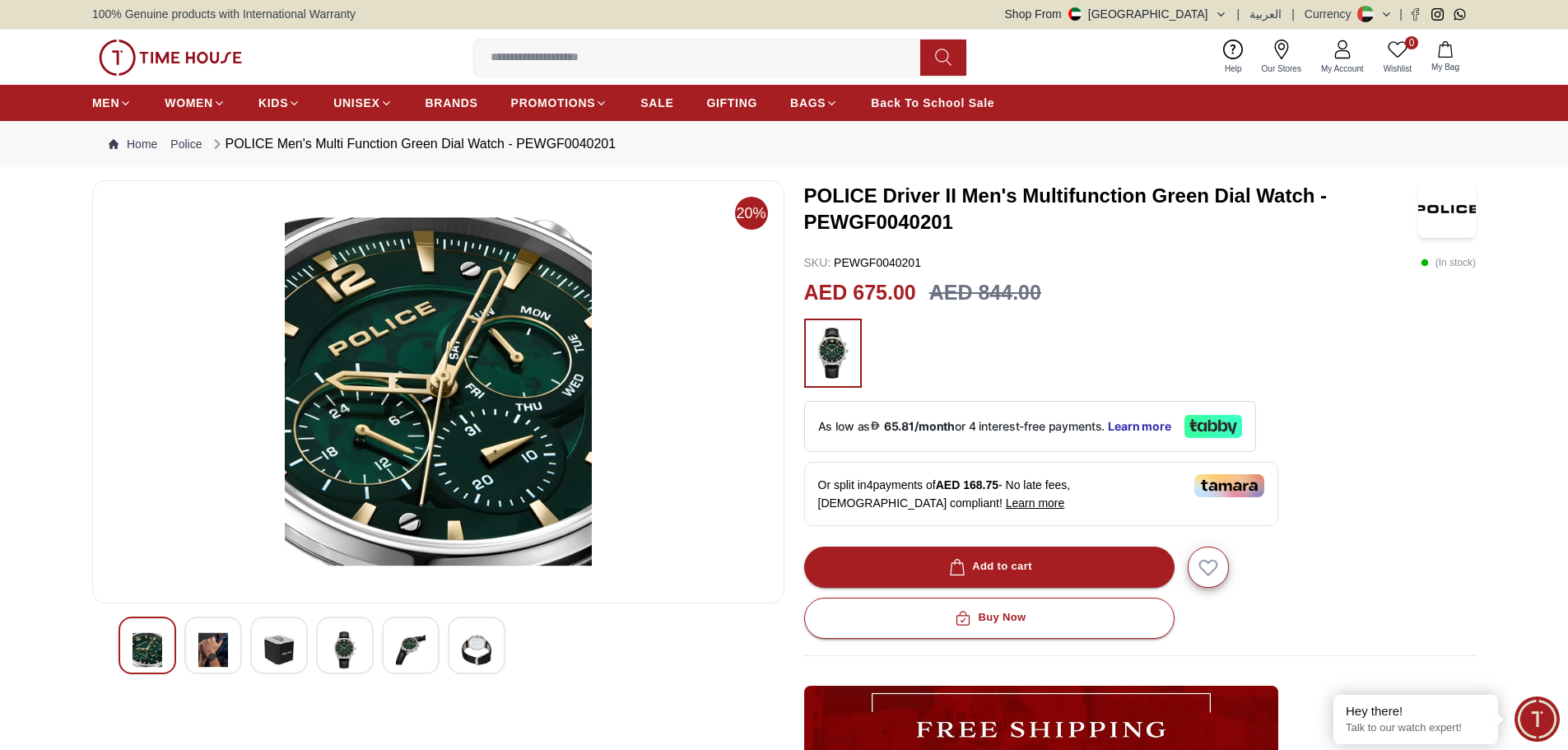
scroll to position [0, 0]
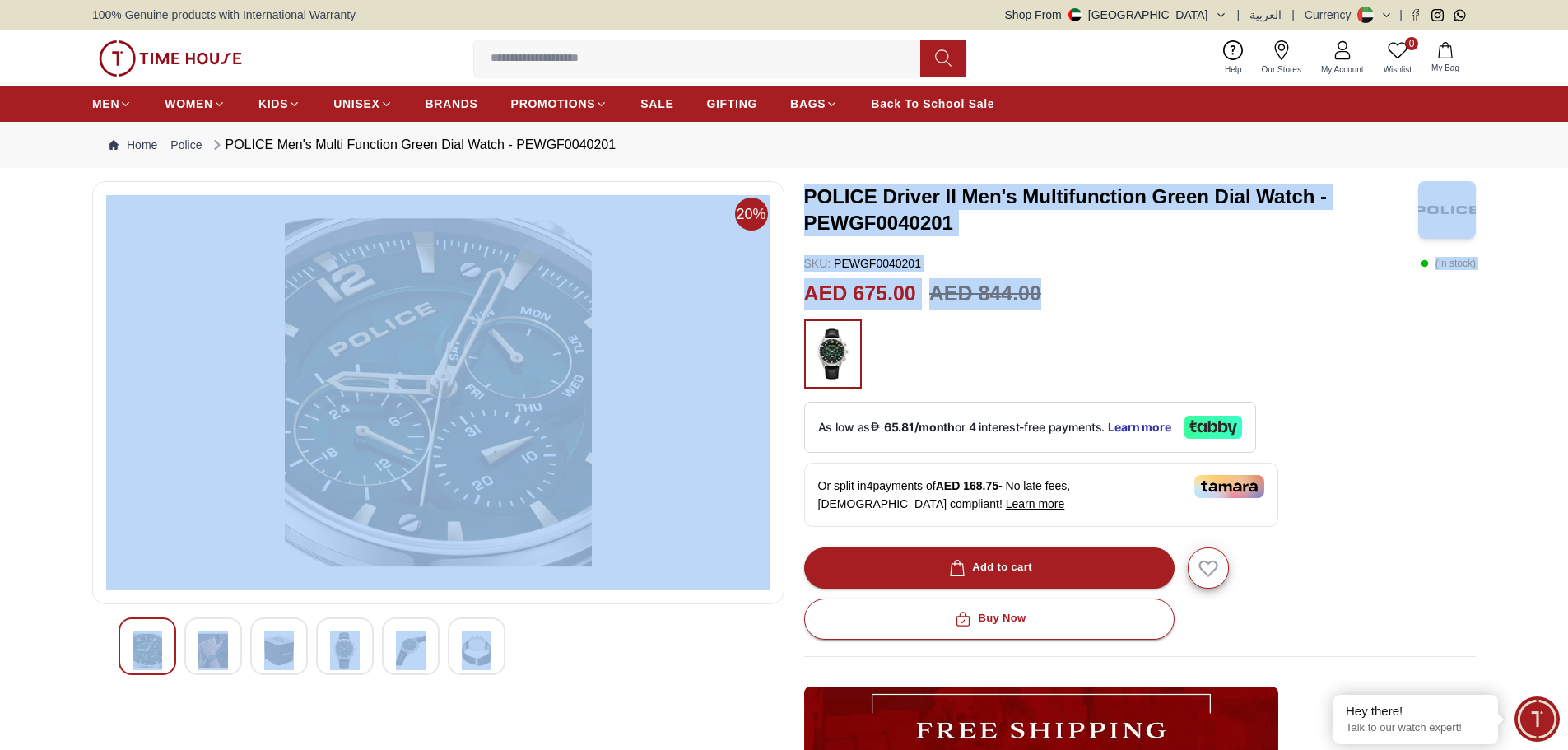
drag, startPoint x: 995, startPoint y: 296, endPoint x: 617, endPoint y: 293, distance: 378.0
click at [617, 293] on div "20% POLICE Driver II Men's Multifunction Green Dial Watch - PEWGF0040201 SKU : …" at bounding box center [784, 599] width 1384 height 835
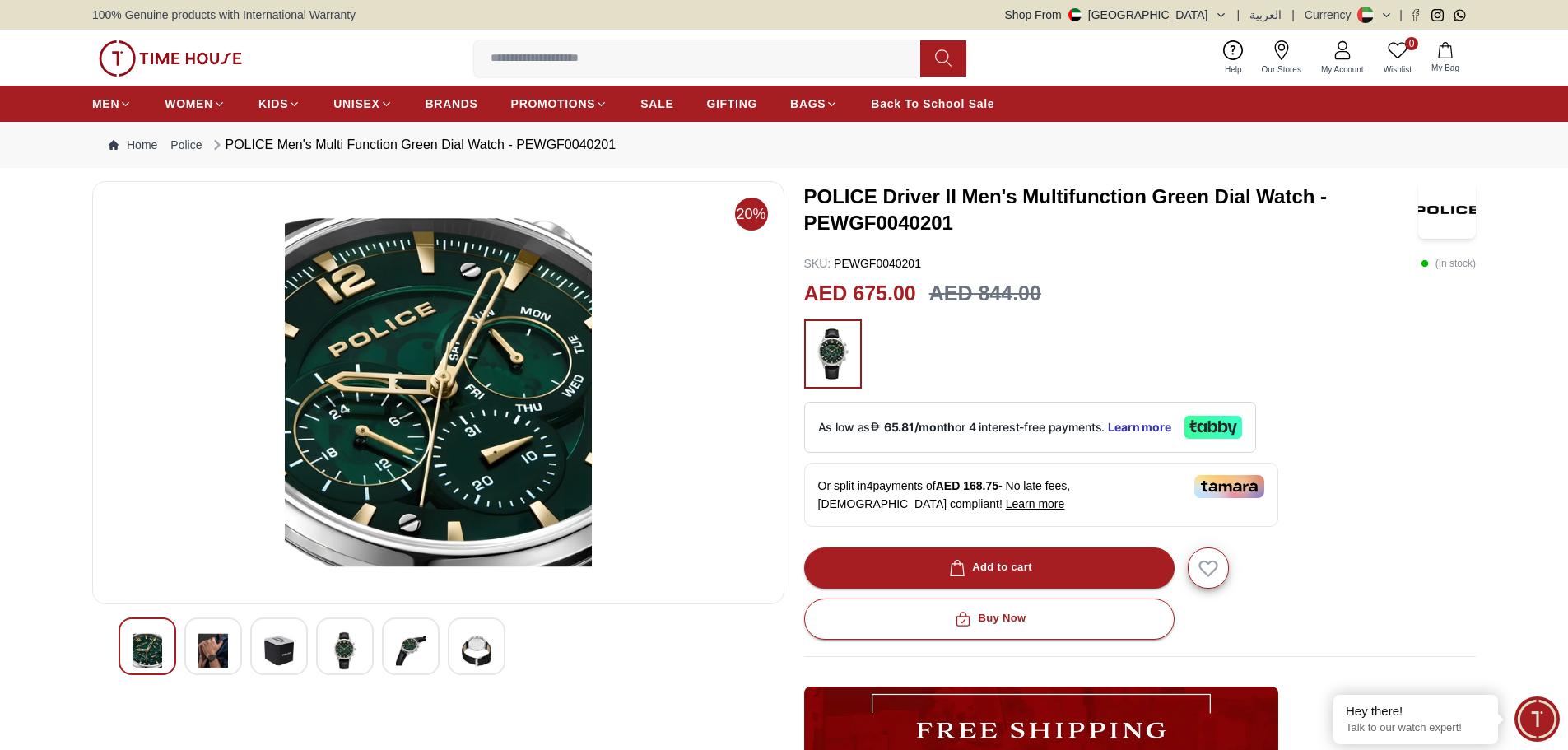
click at [1337, 316] on div "POLICE Driver II Men's Multifunction Green Dial Watch - PEWGF0040201 SKU : PEWG…" at bounding box center [1141, 599] width 673 height 835
drag, startPoint x: 811, startPoint y: 289, endPoint x: 1029, endPoint y: 291, distance: 218.0
click at [1029, 291] on div "AED 675.00 AED 844.00" at bounding box center [1141, 294] width 673 height 32
click at [1220, 327] on div at bounding box center [1141, 354] width 673 height 70
click at [1147, 311] on div "POLICE Driver II Men's Multifunction Green Dial Watch - PEWGF0040201 SKU : PEWG…" at bounding box center [1141, 599] width 673 height 835
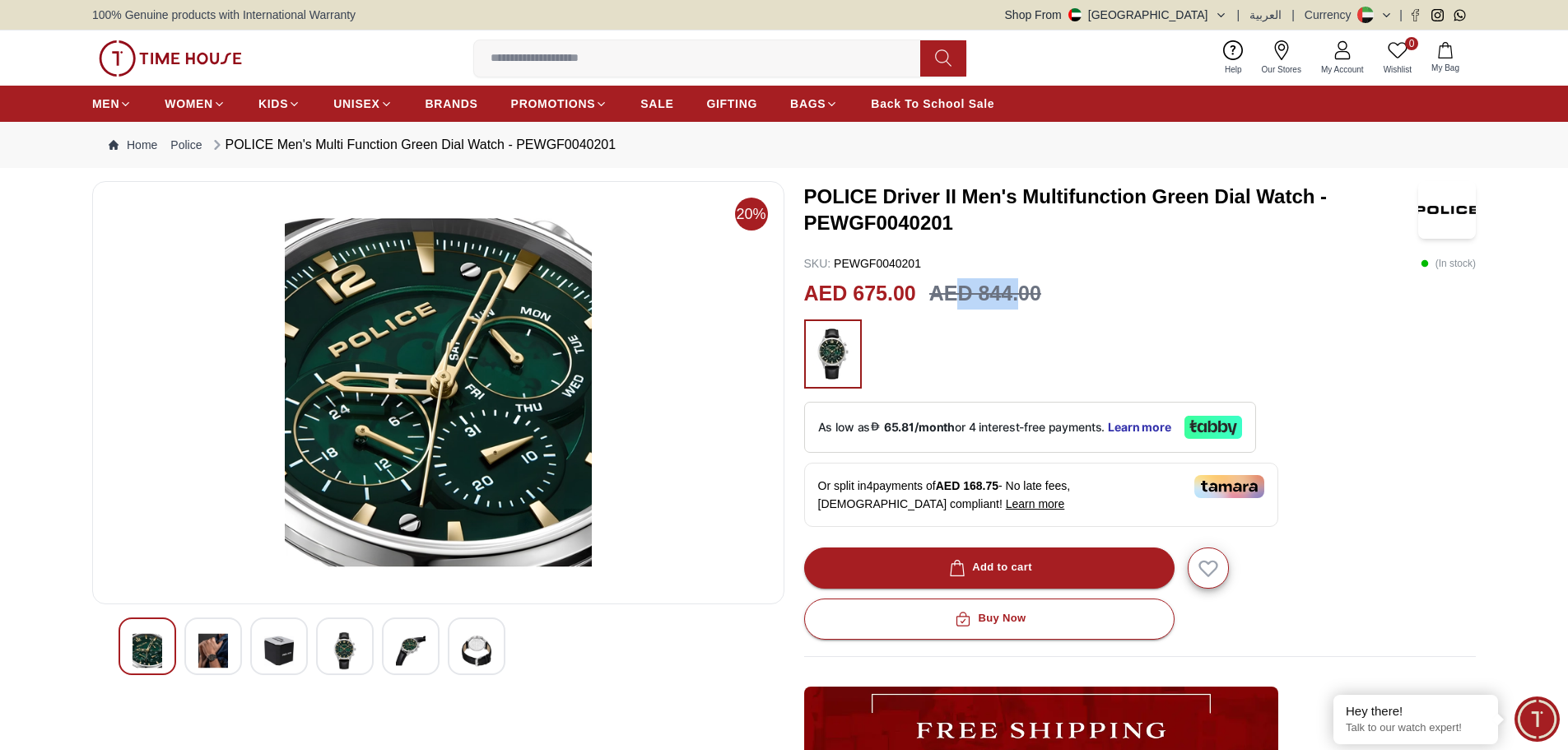
drag, startPoint x: 1023, startPoint y: 298, endPoint x: 957, endPoint y: 294, distance: 66.1
click at [957, 294] on h3 "AED 844.00" at bounding box center [985, 294] width 112 height 32
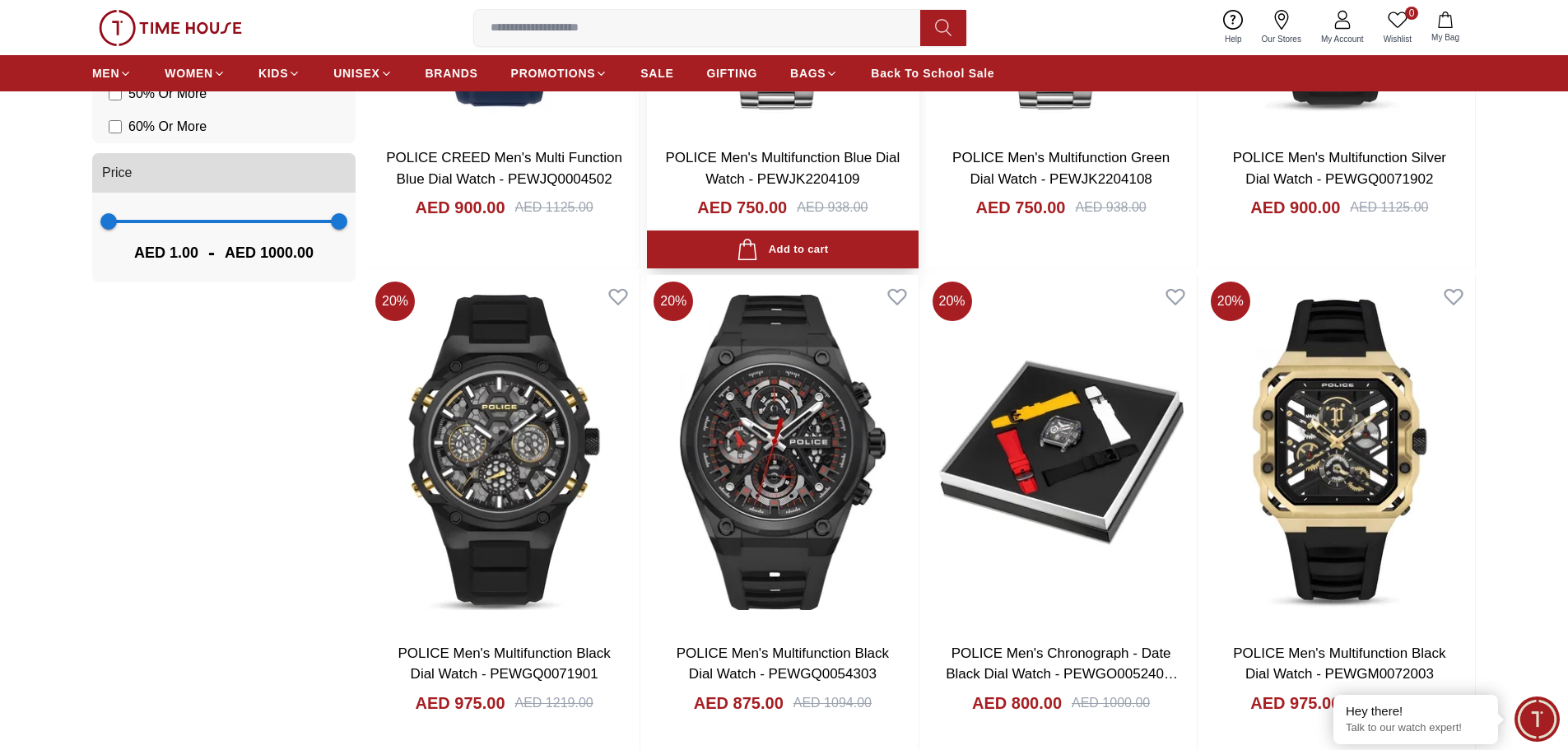
scroll to position [1309, 0]
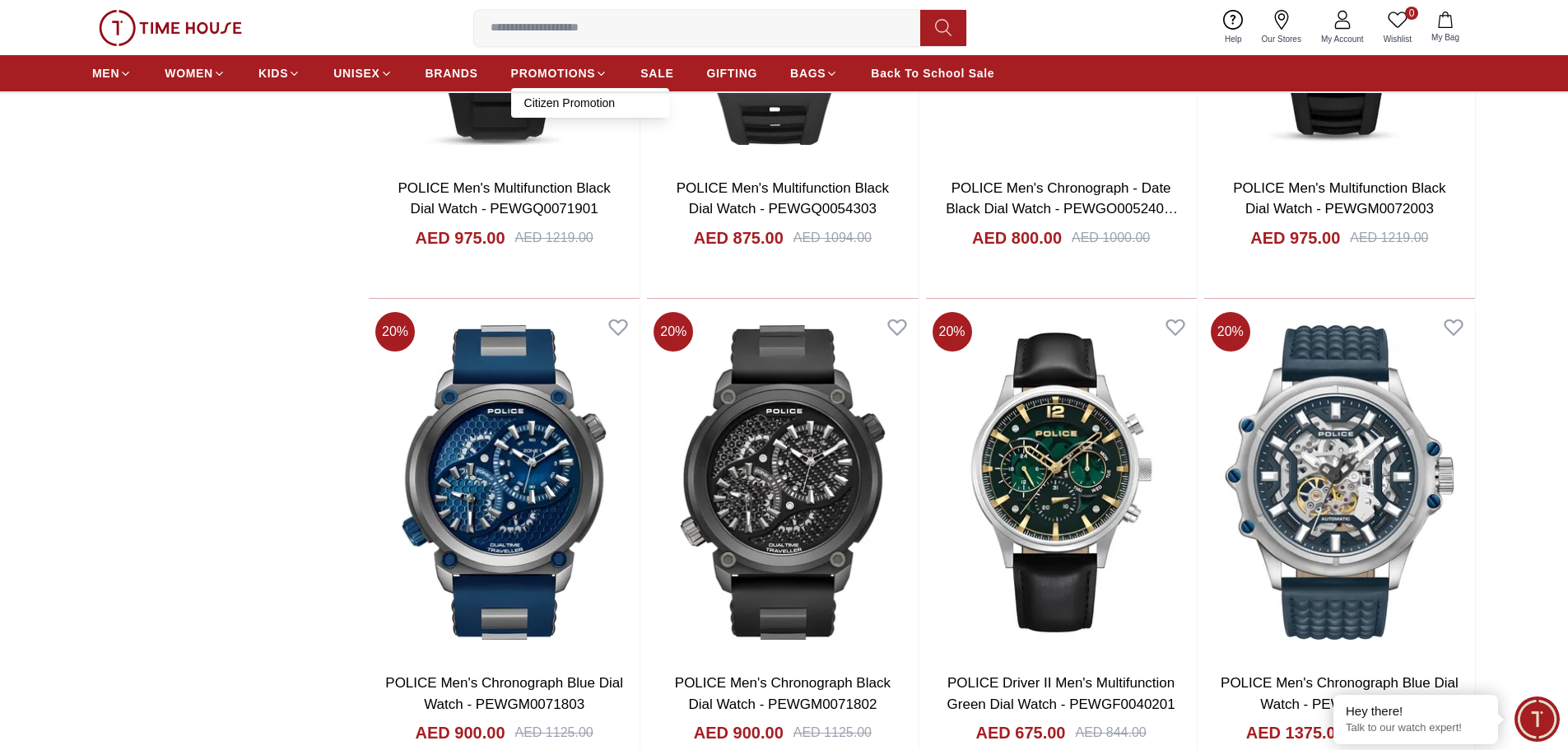
scroll to position [1729, 0]
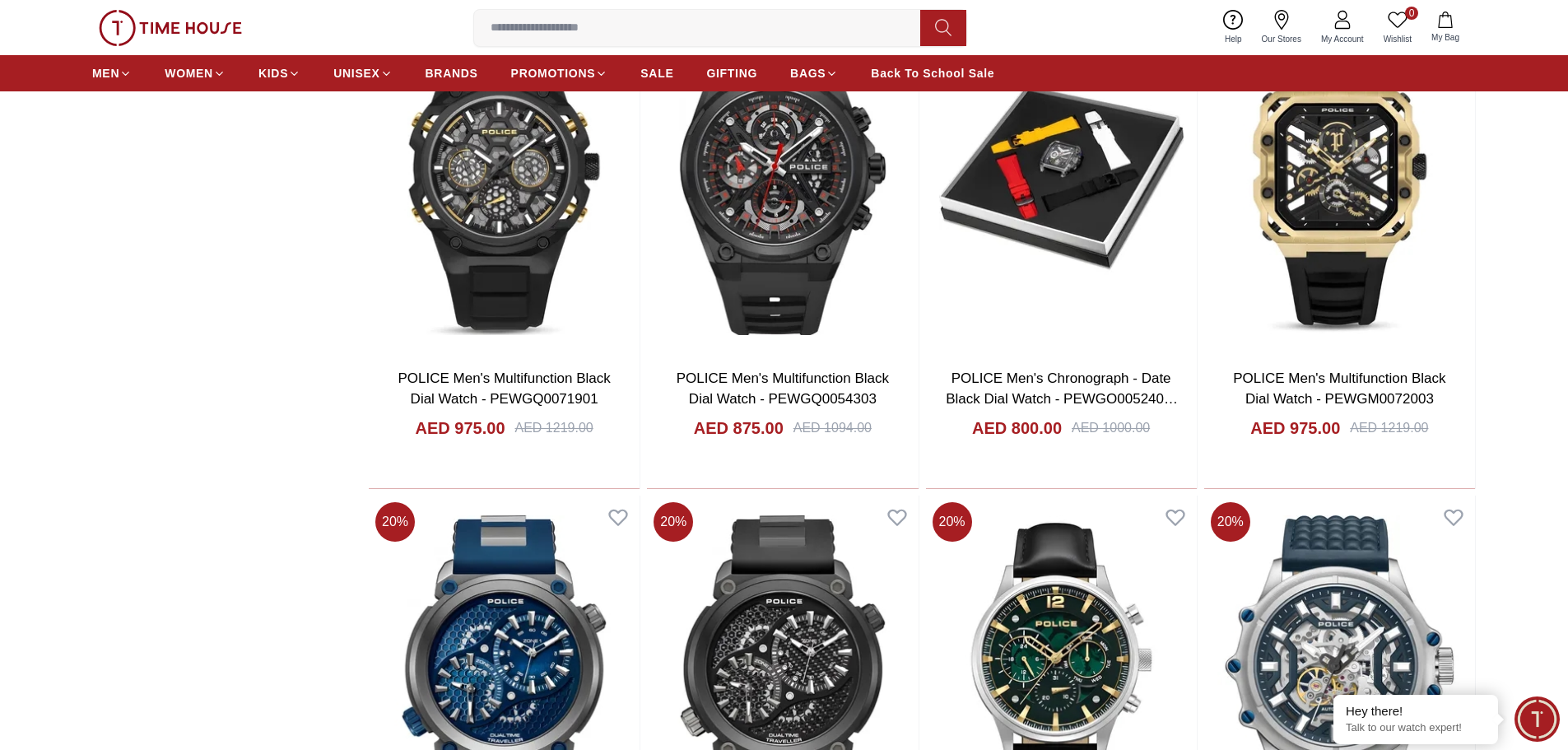
click at [622, 39] on input at bounding box center [704, 27] width 460 height 33
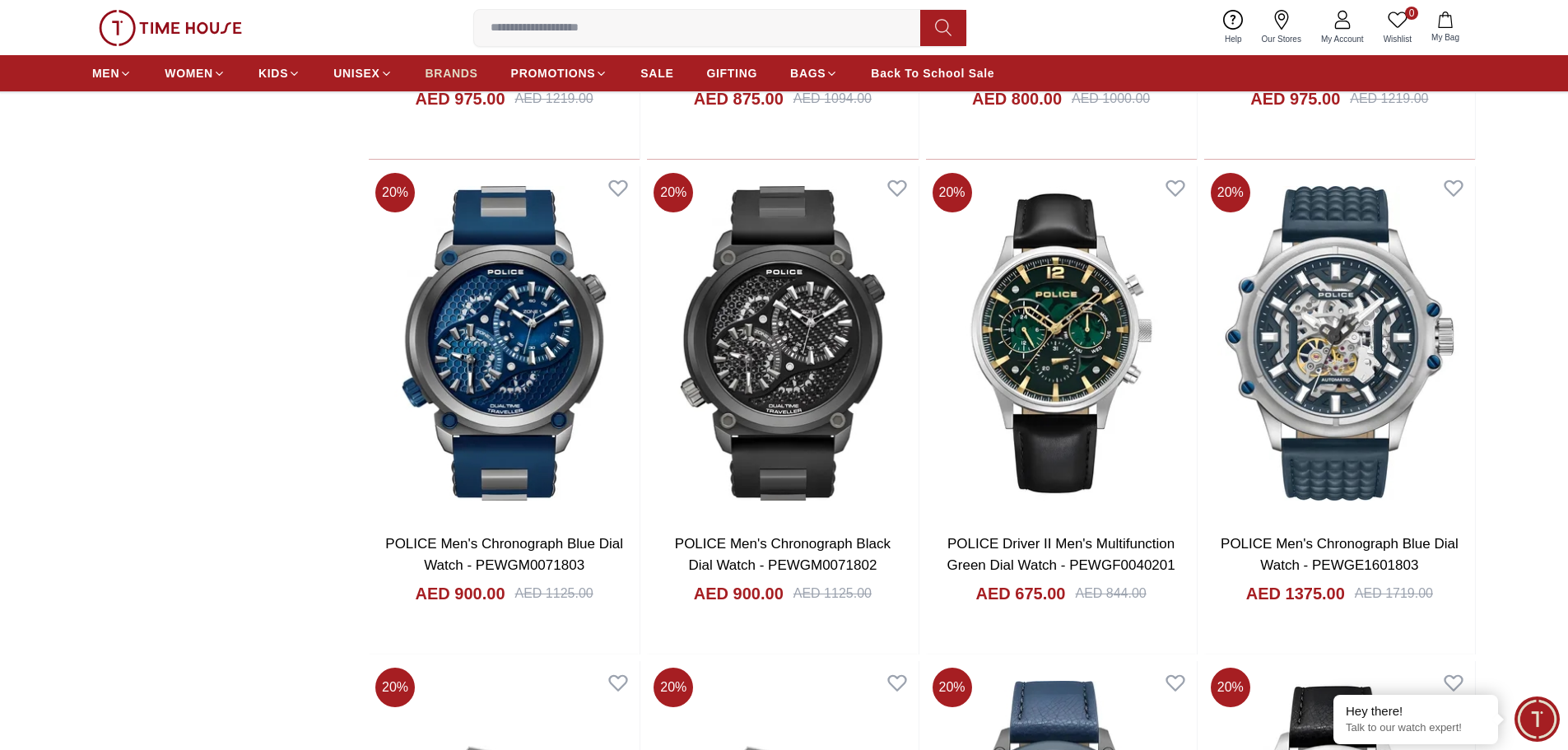
click at [443, 72] on span "BRANDS" at bounding box center [452, 73] width 53 height 17
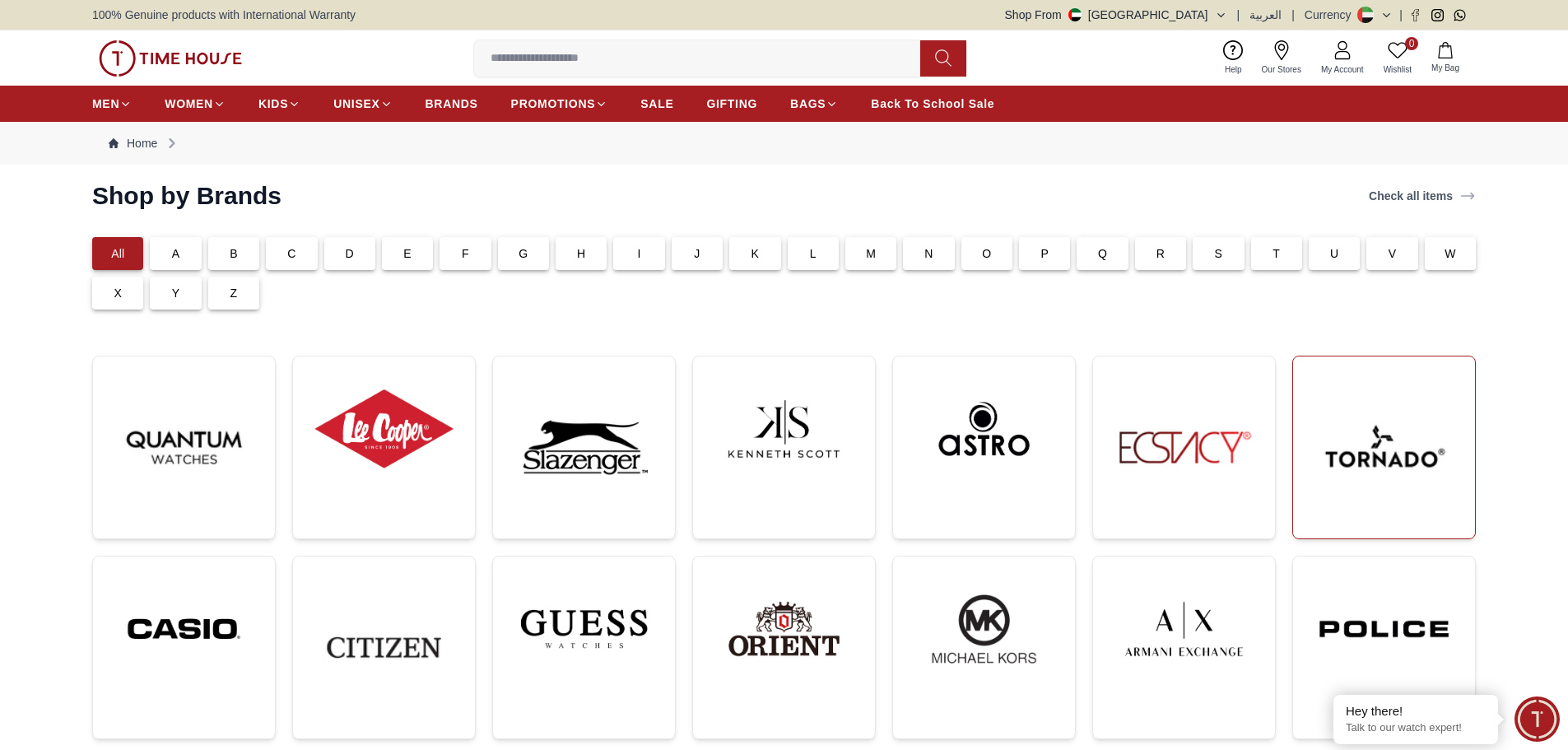
click at [1353, 461] on img at bounding box center [1384, 447] width 156 height 156
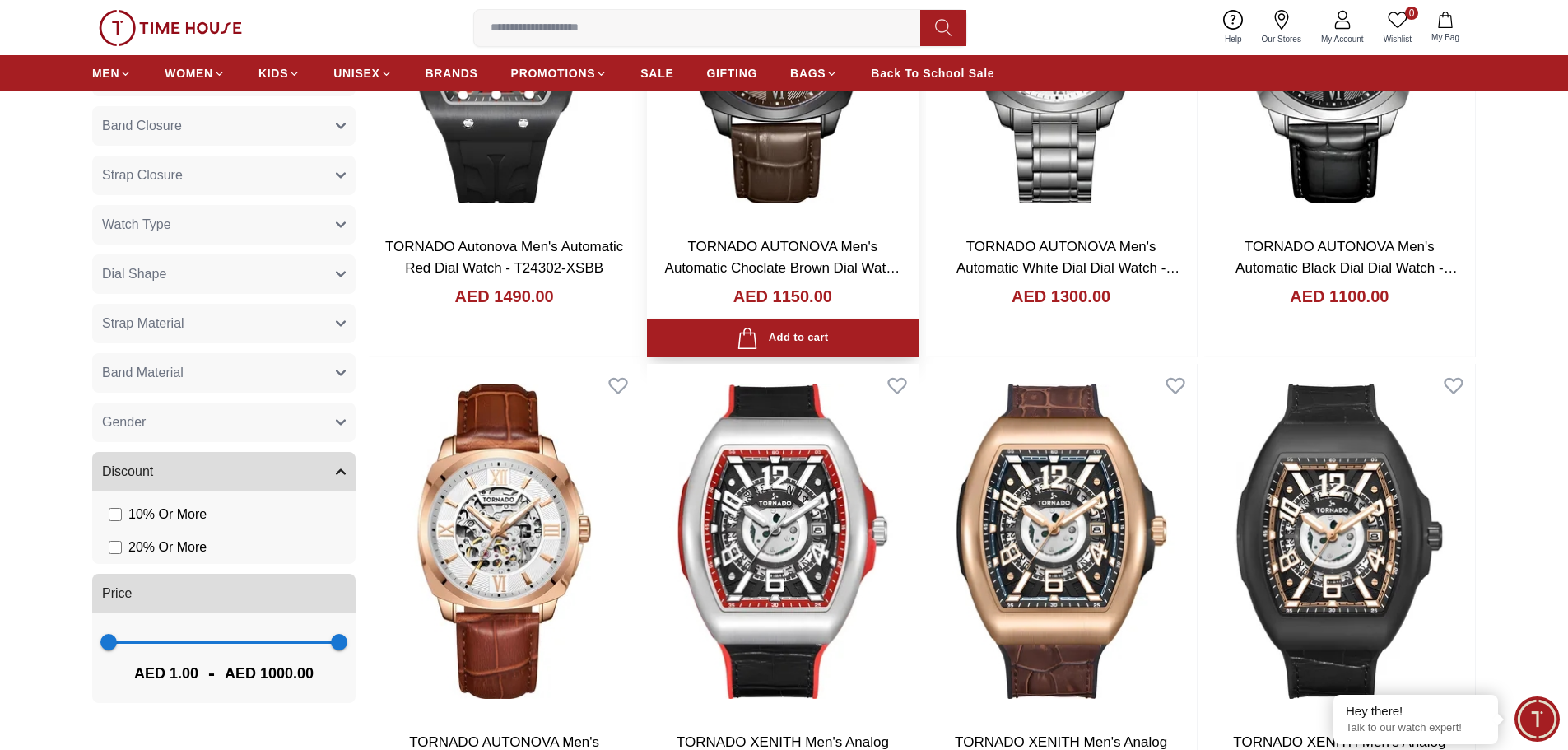
scroll to position [1317, 0]
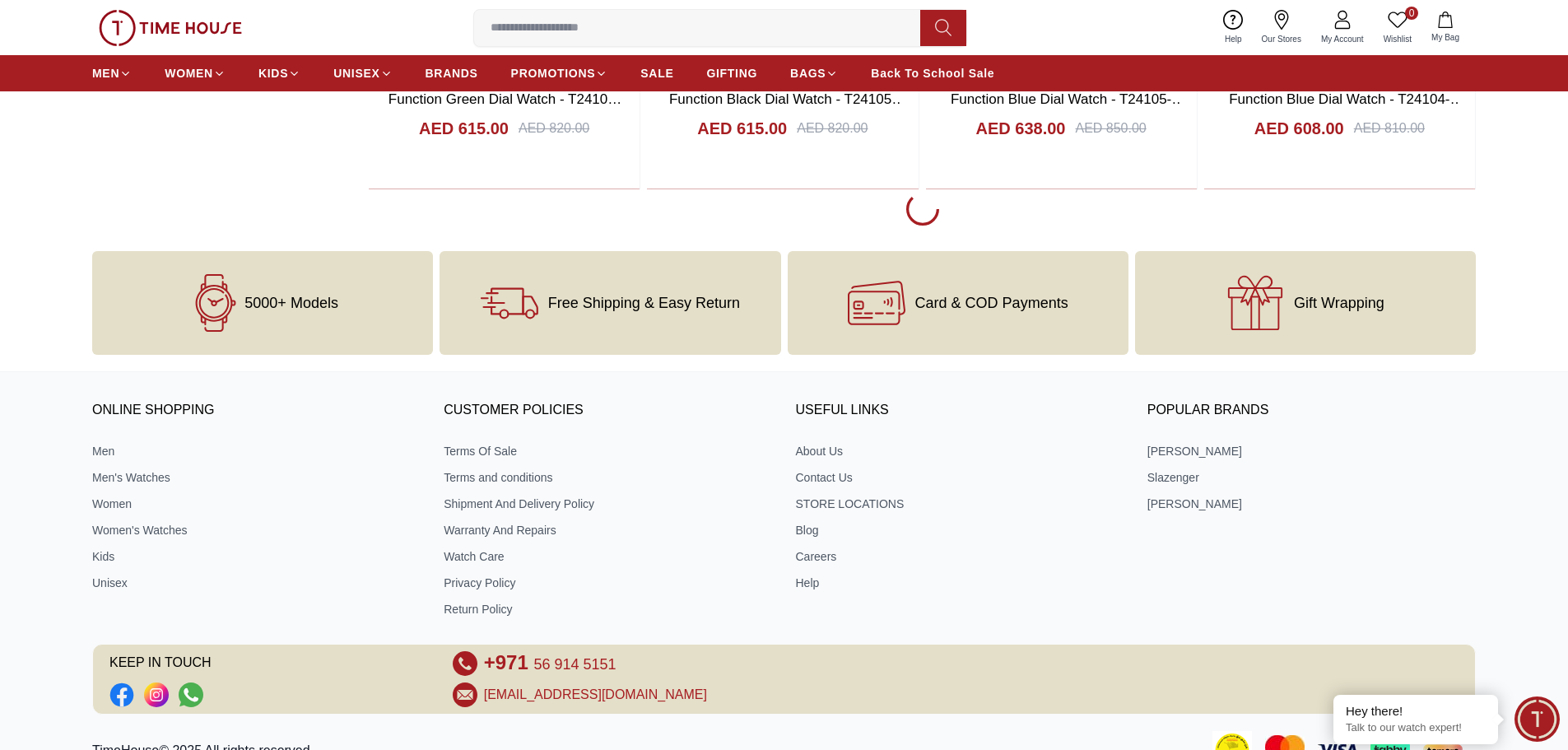
scroll to position [3128, 0]
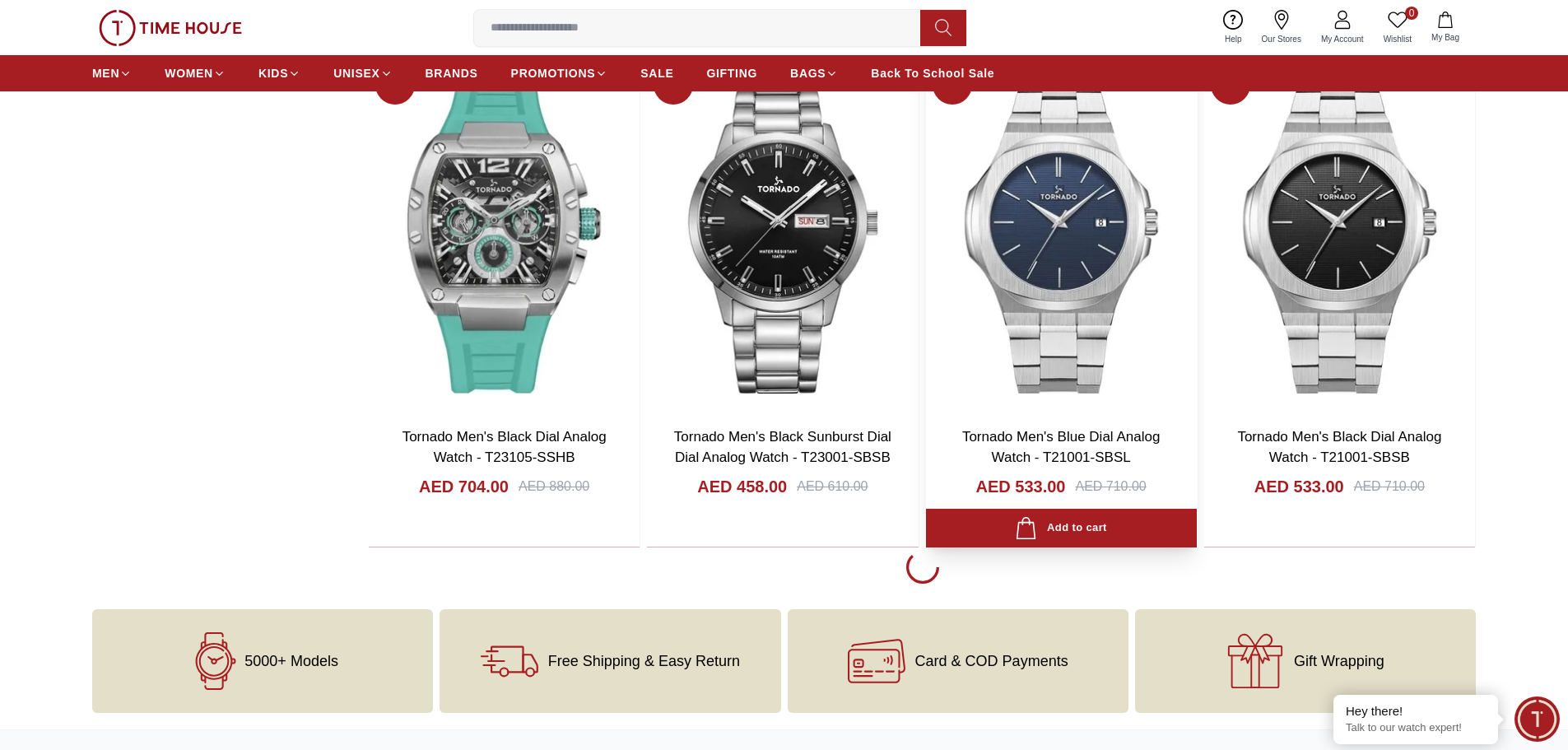
scroll to position [8066, 0]
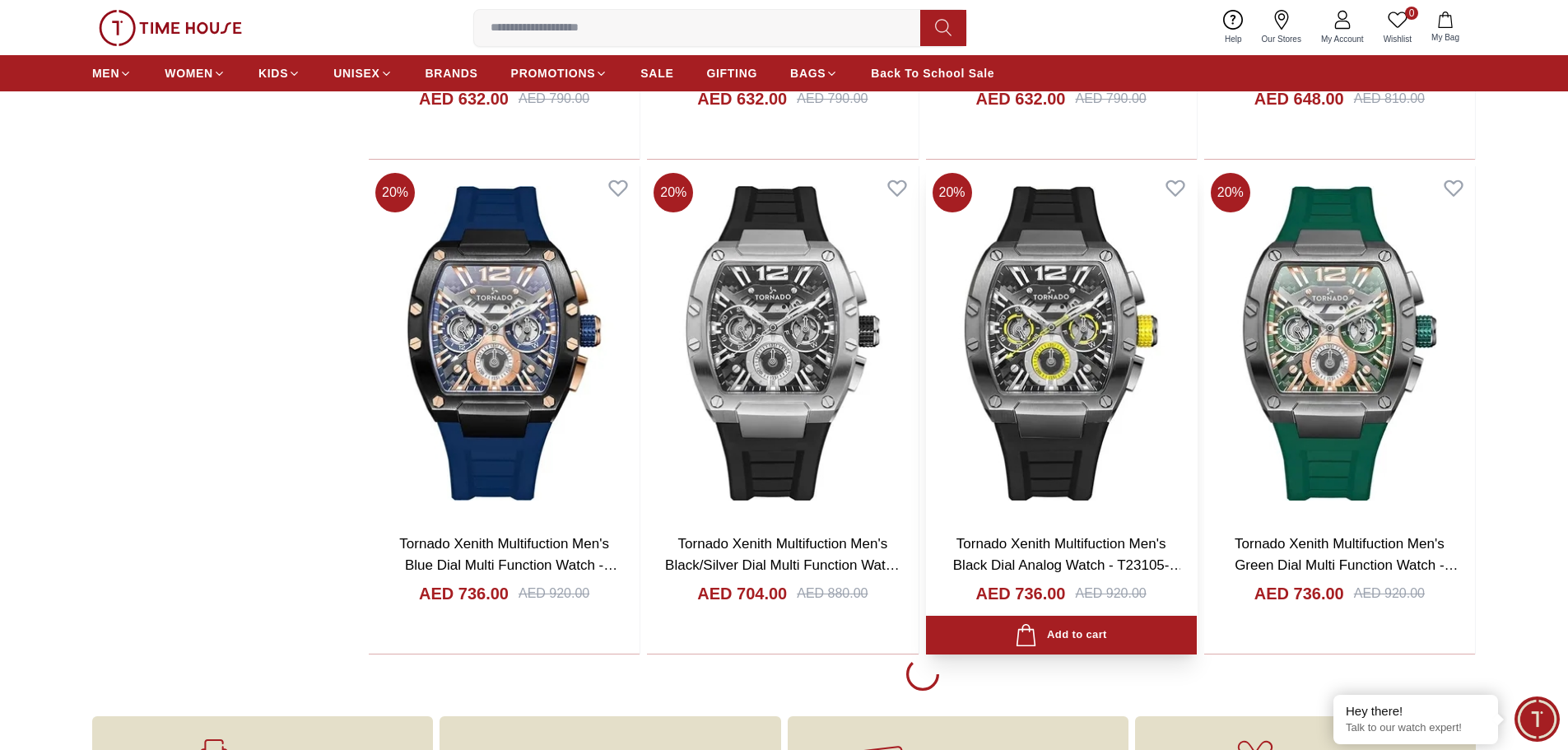
scroll to position [12840, 0]
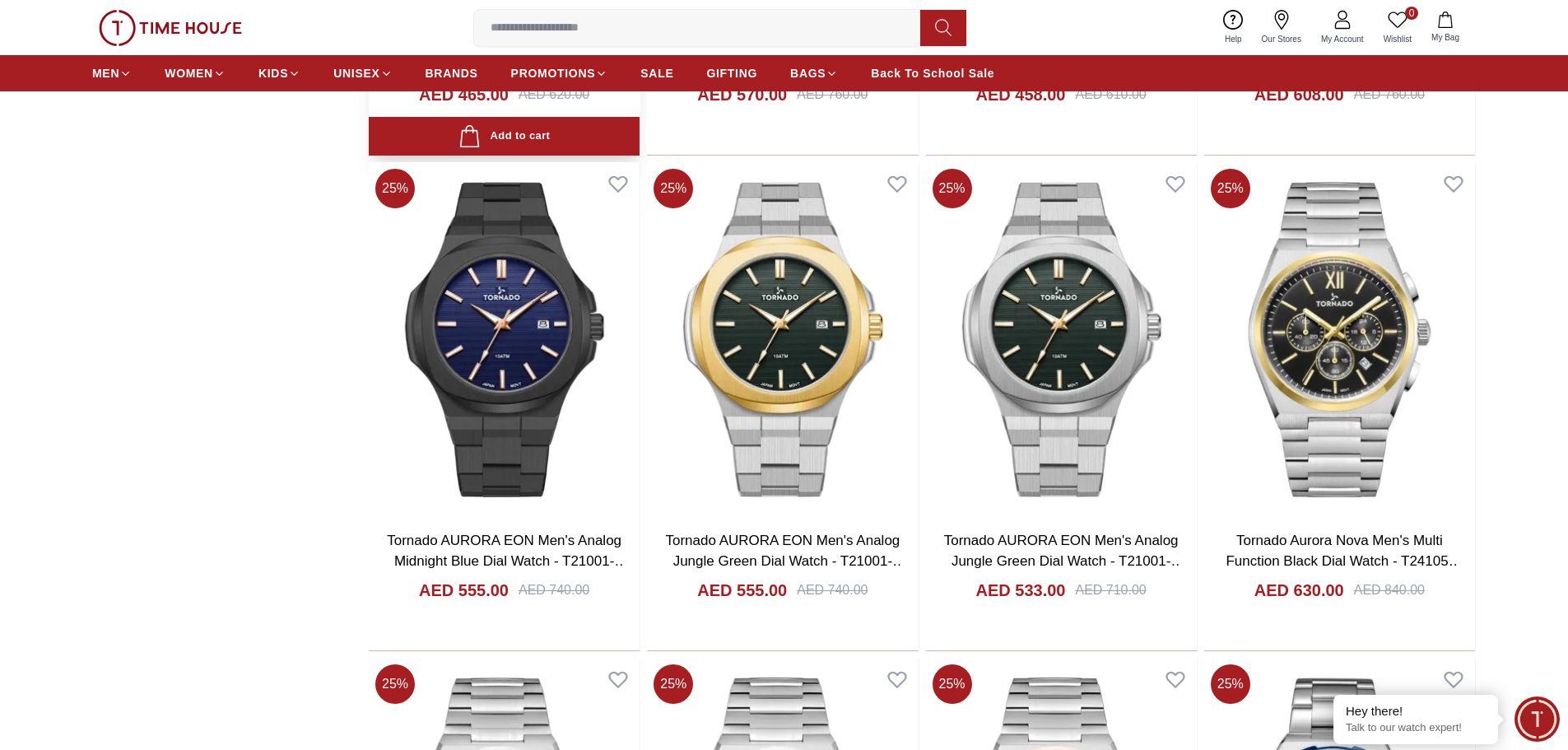
scroll to position [1811, 0]
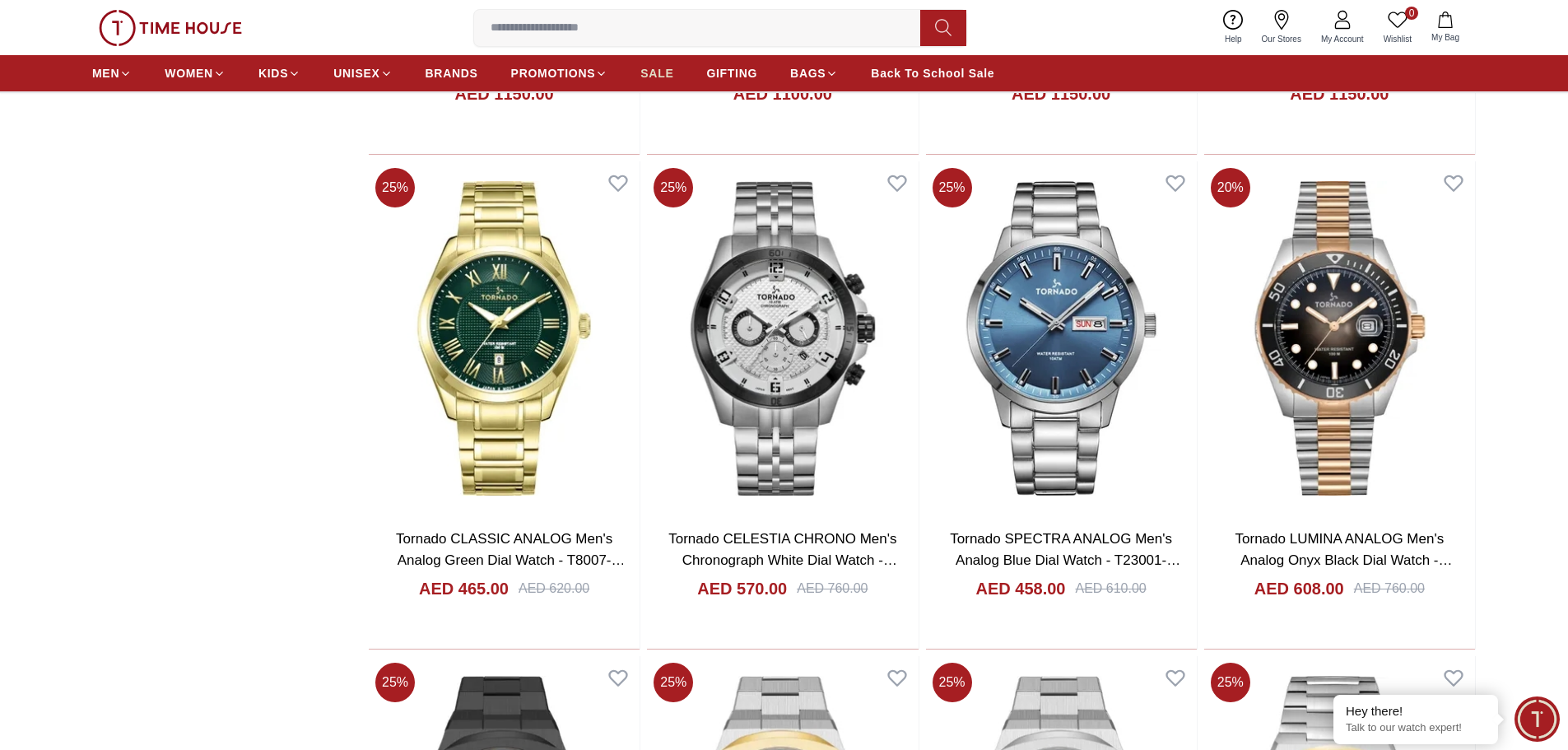
click at [650, 75] on span "SALE" at bounding box center [656, 73] width 33 height 17
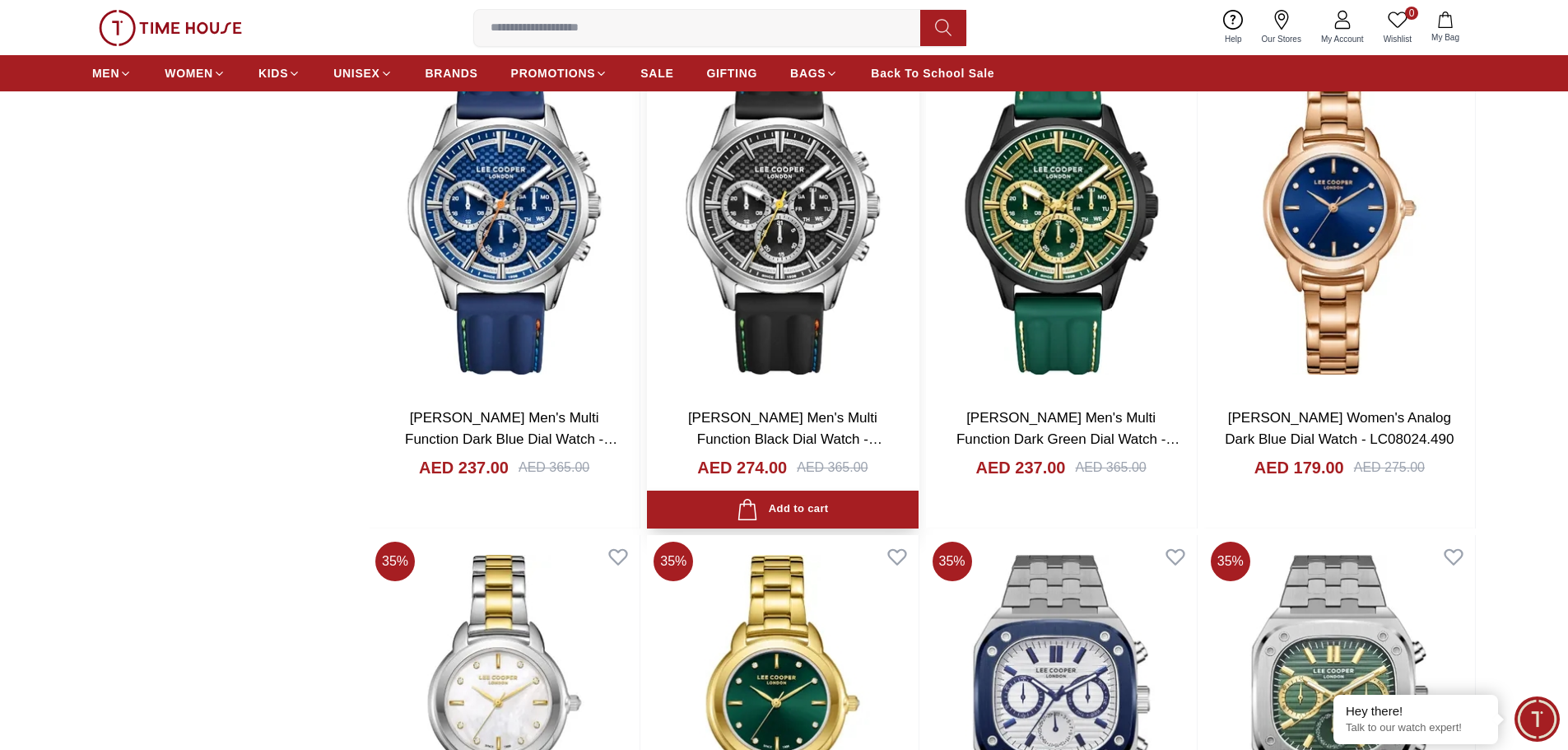
scroll to position [2469, 0]
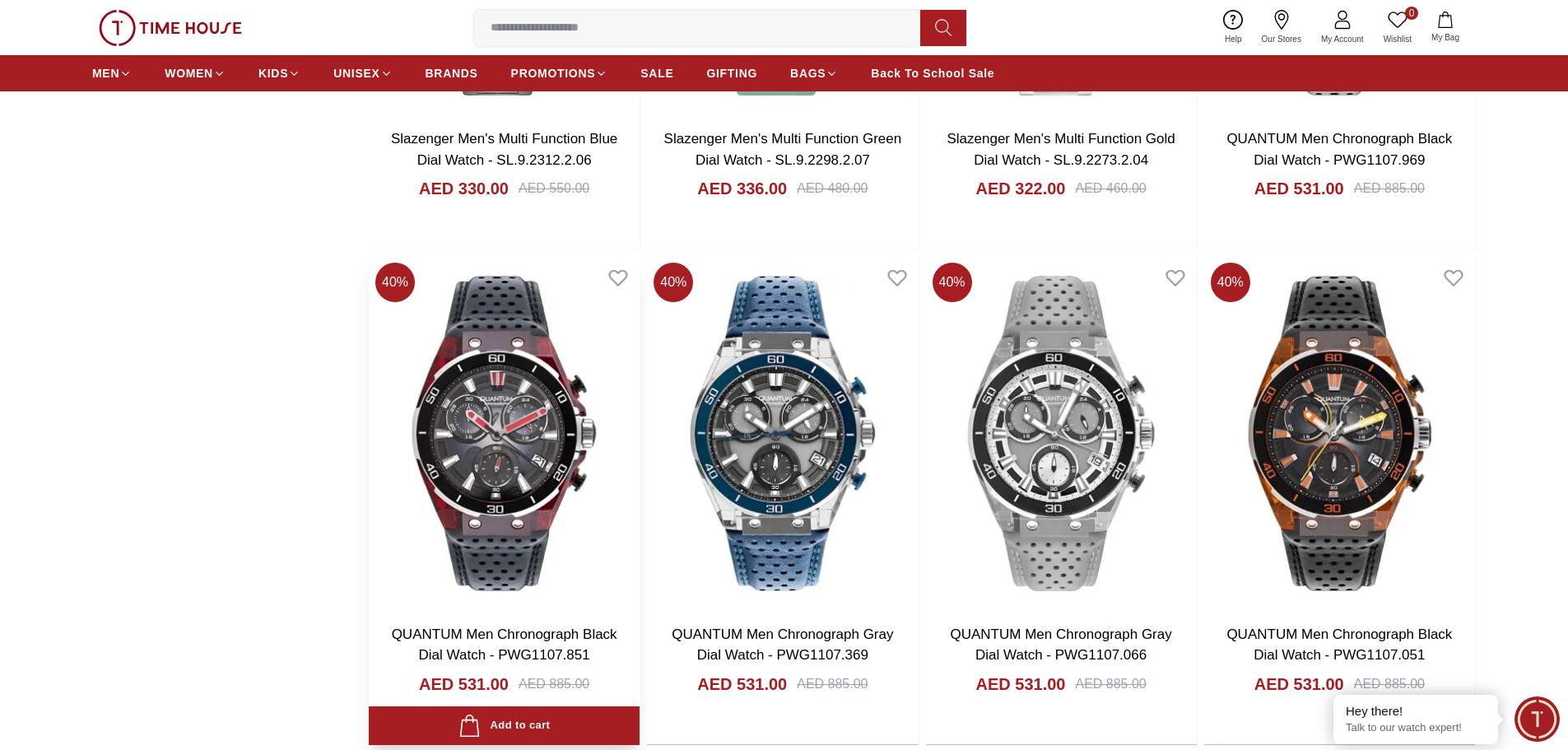
scroll to position [7326, 0]
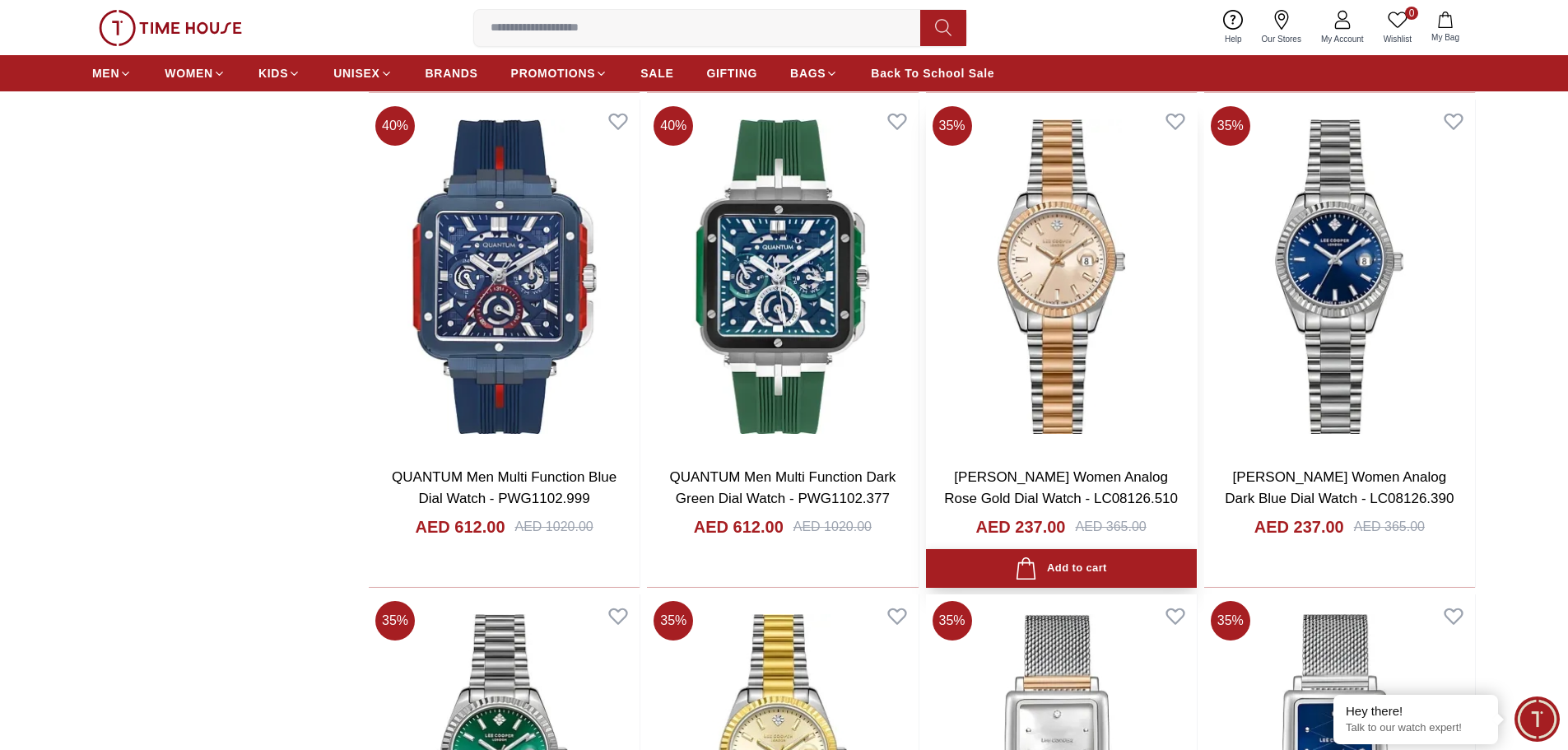
scroll to position [7901, 0]
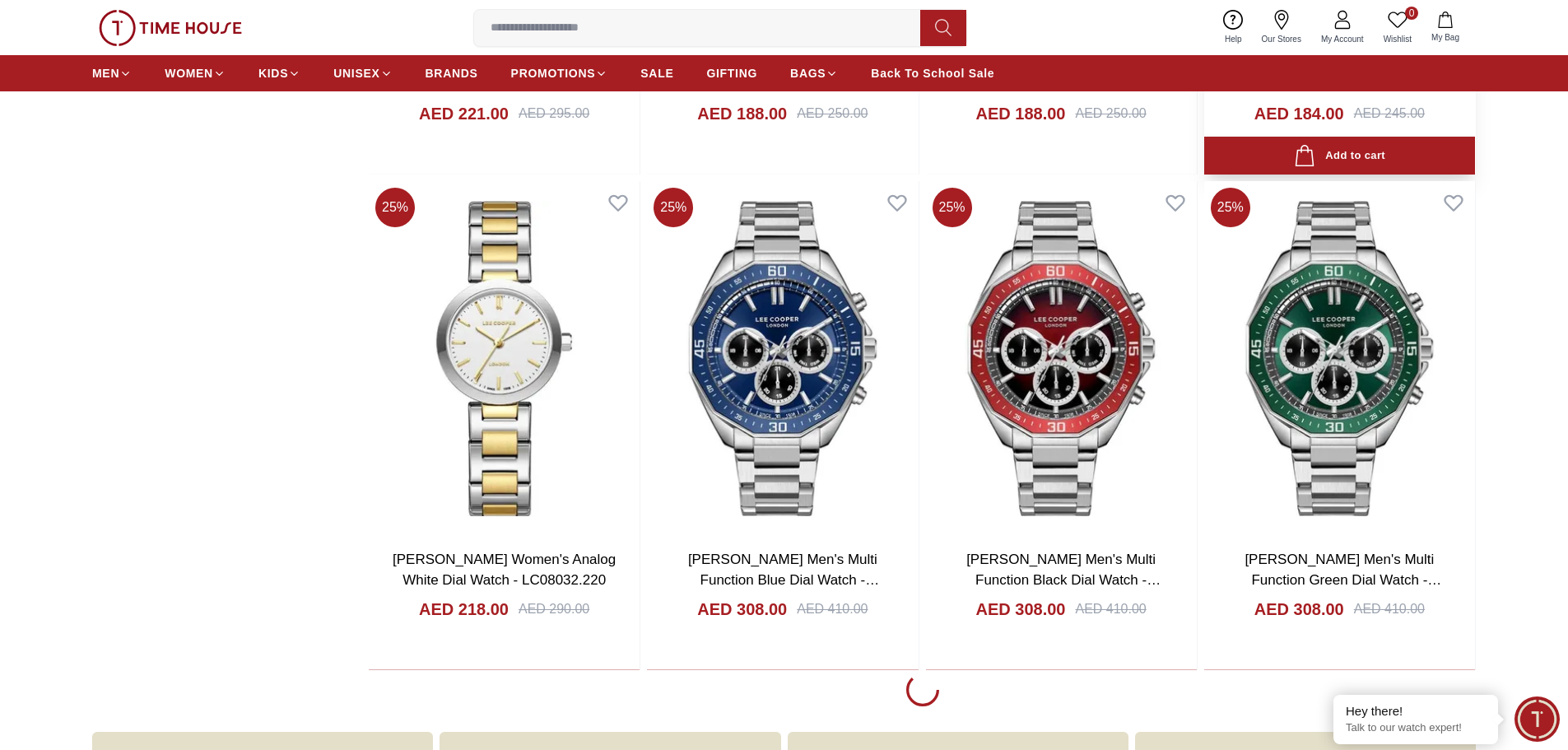
scroll to position [12181, 0]
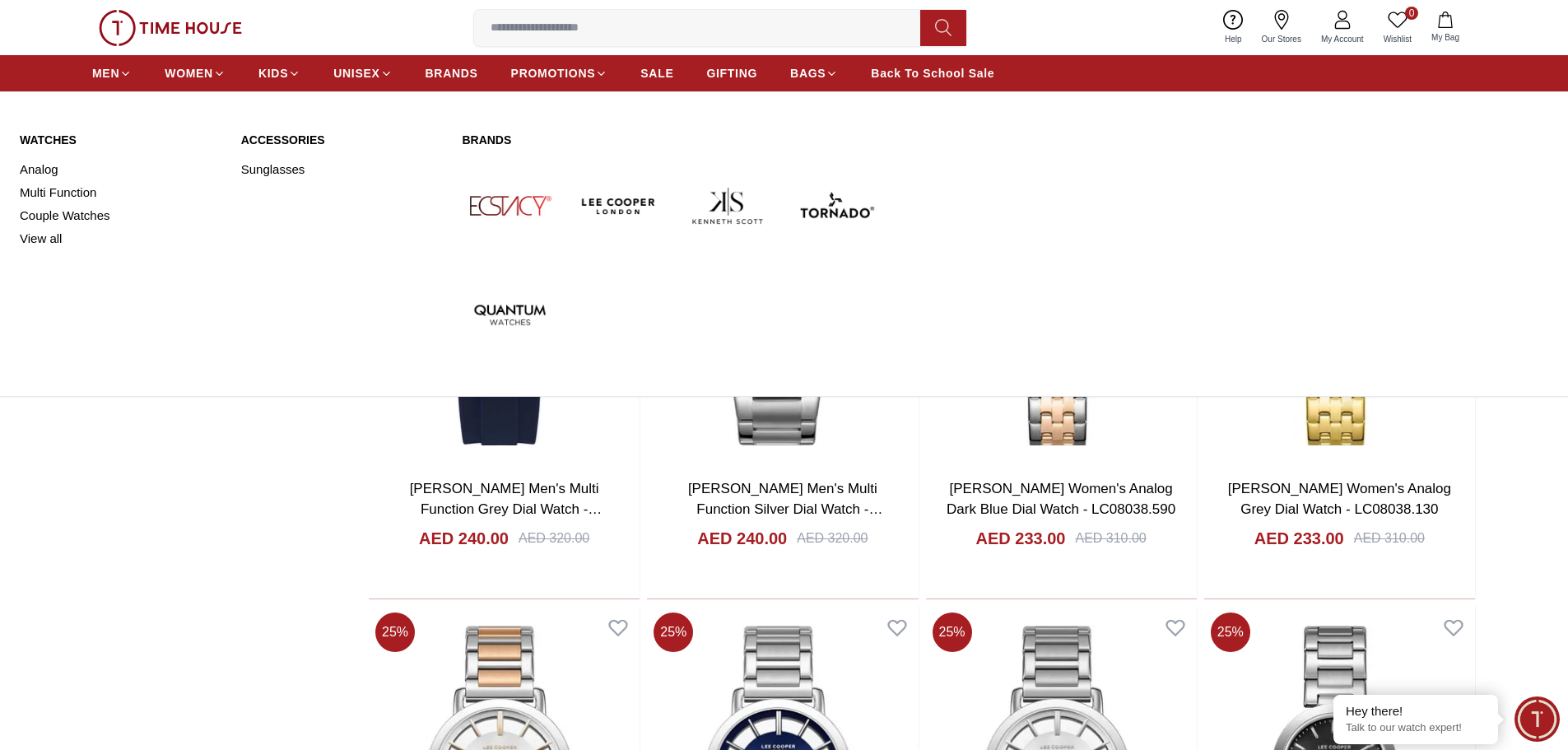
scroll to position [11441, 0]
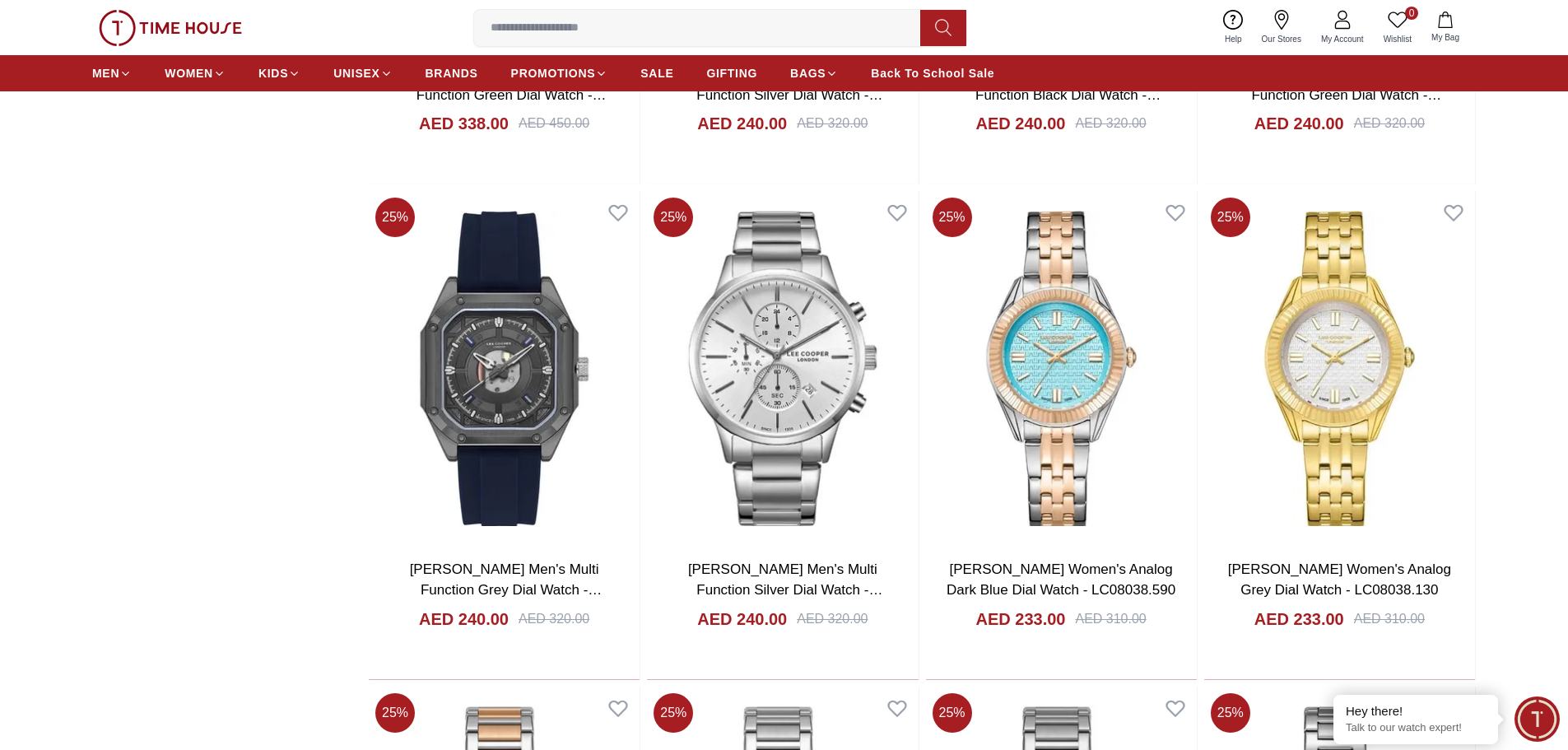
scroll to position [12181, 0]
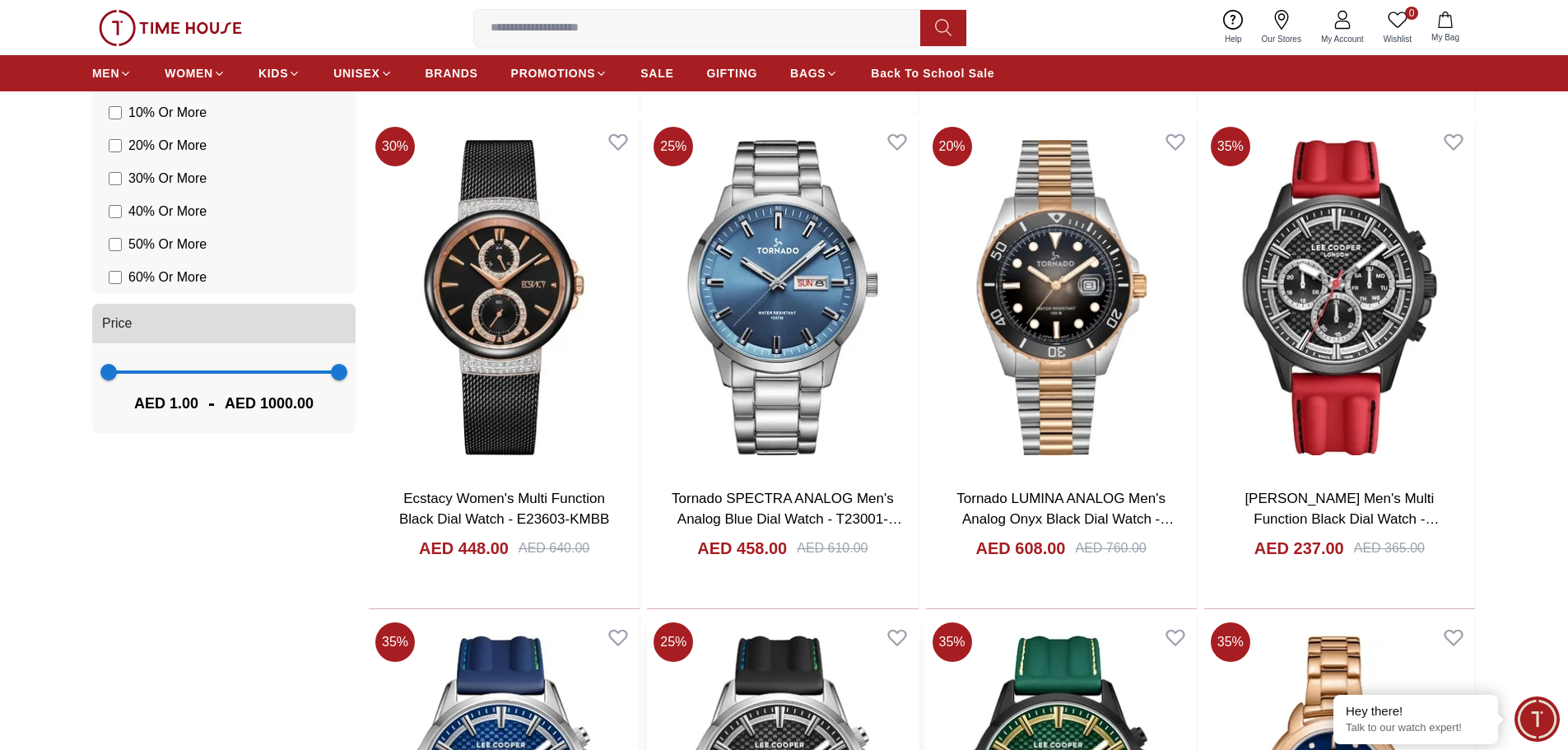
scroll to position [1564, 0]
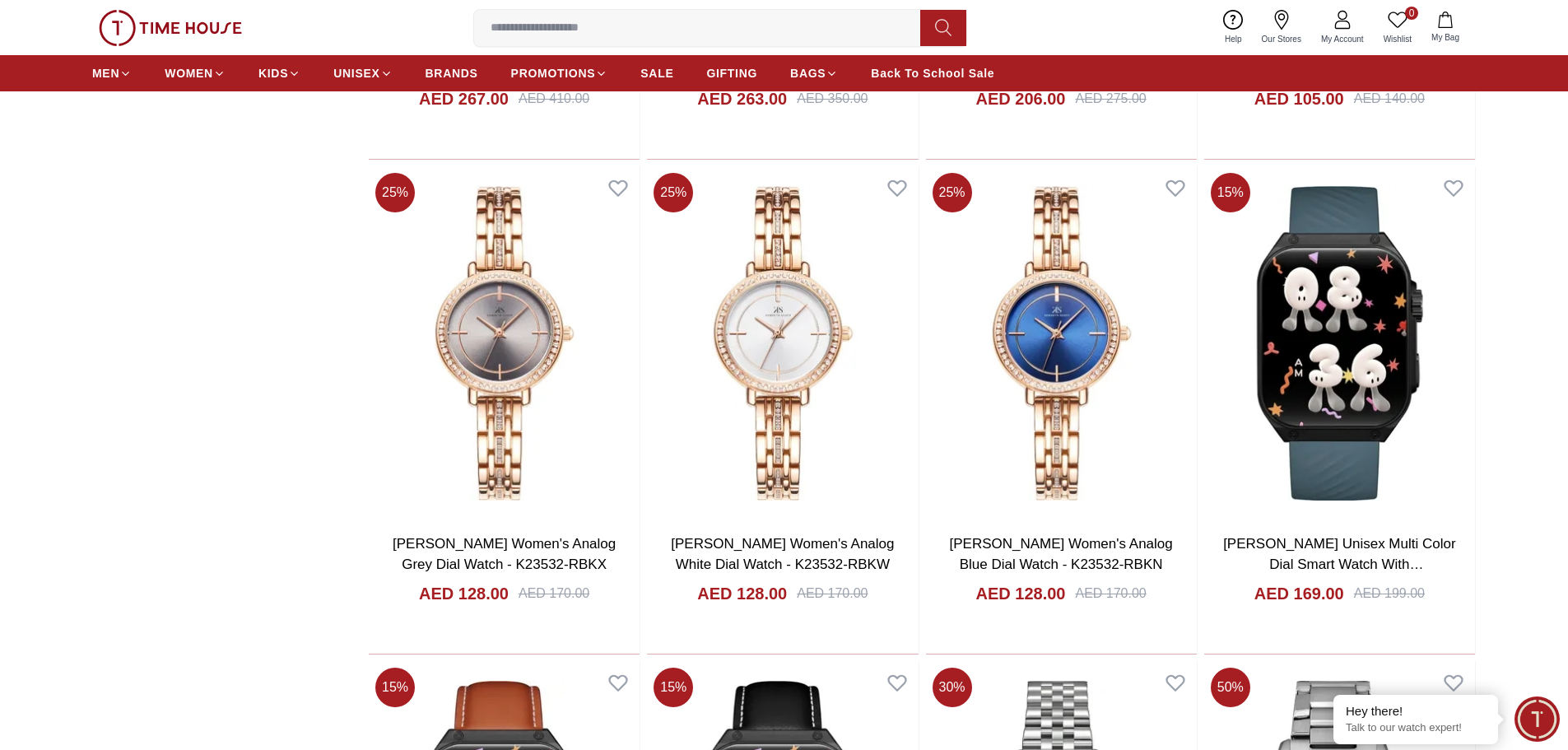
scroll to position [3951, 0]
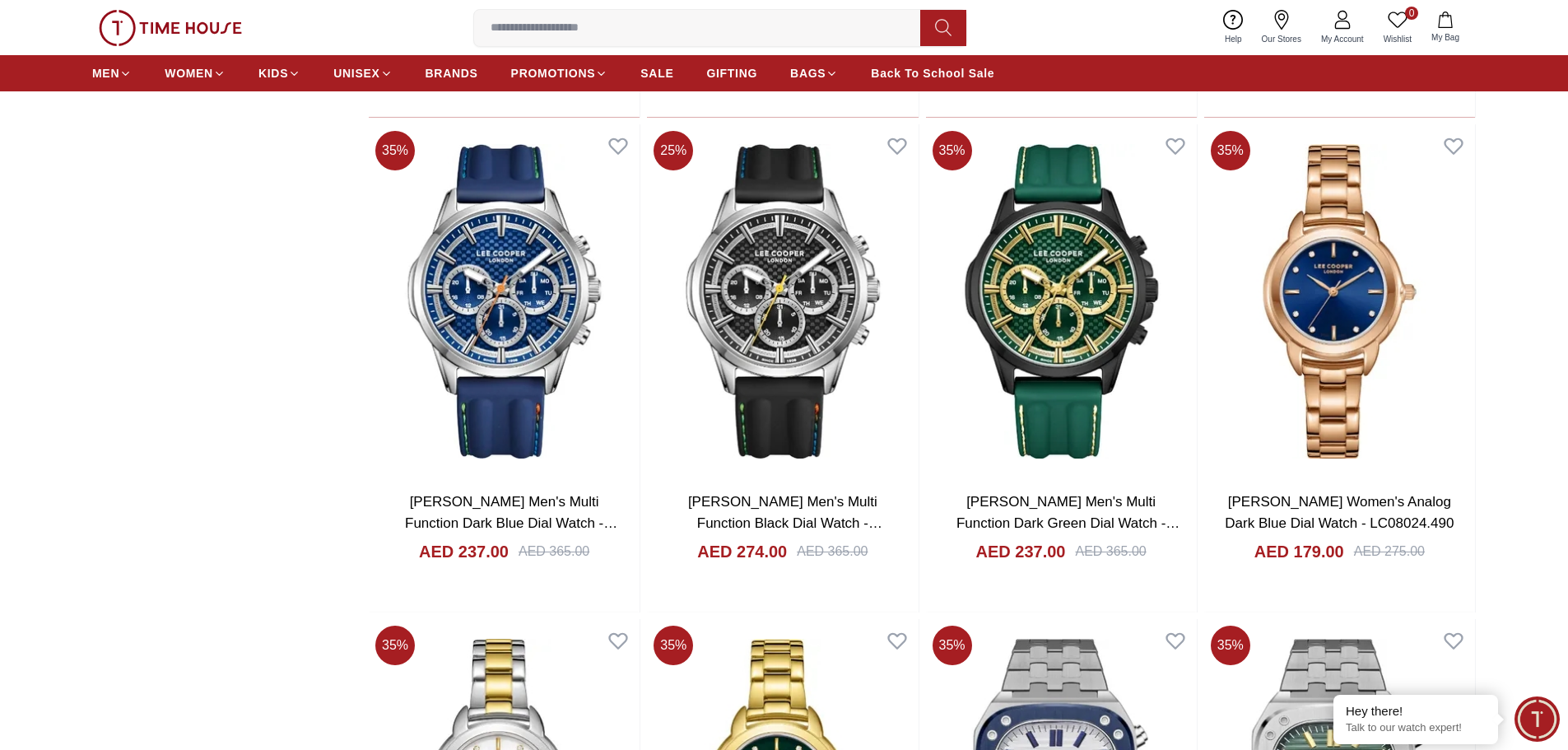
scroll to position [1975, 0]
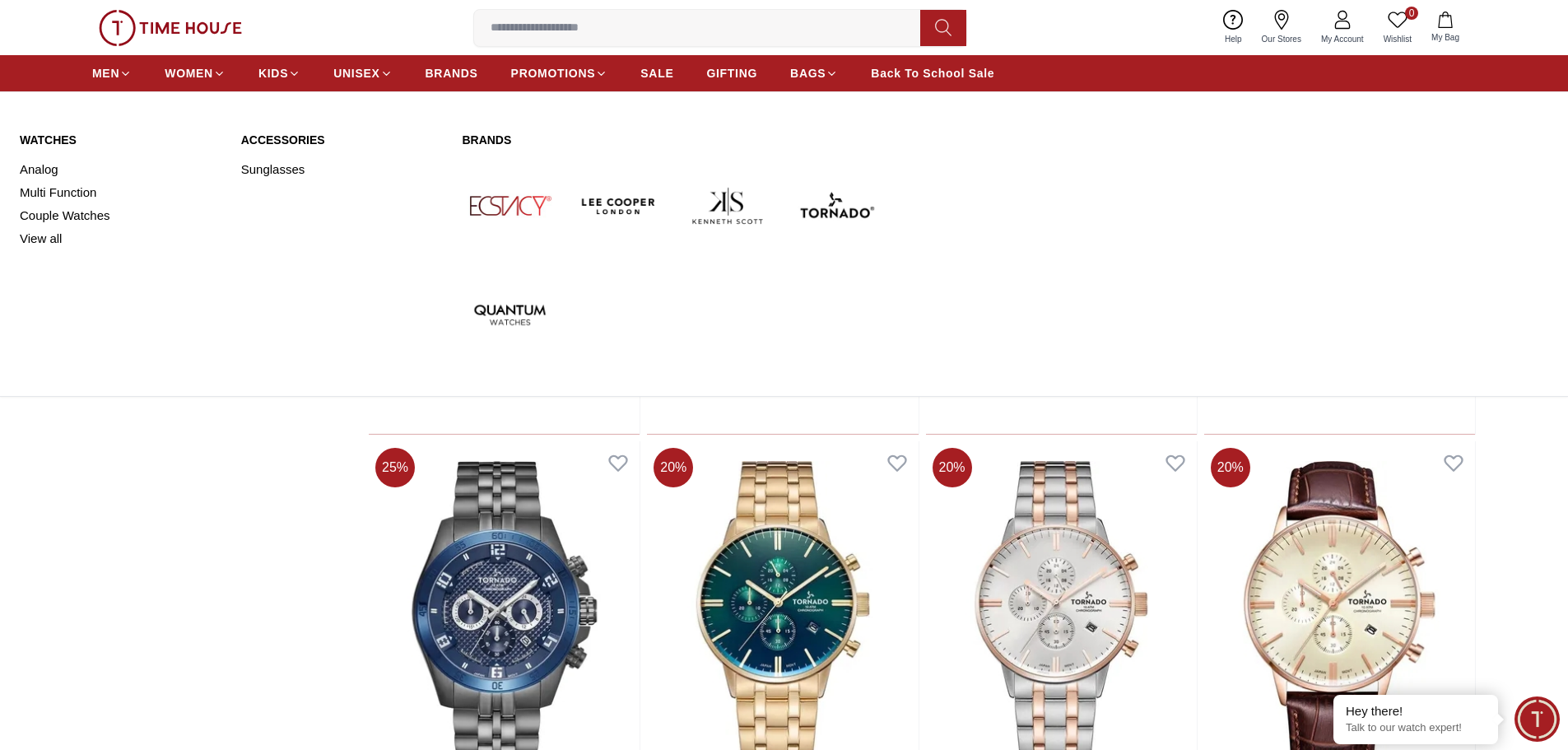
scroll to position [1294, 0]
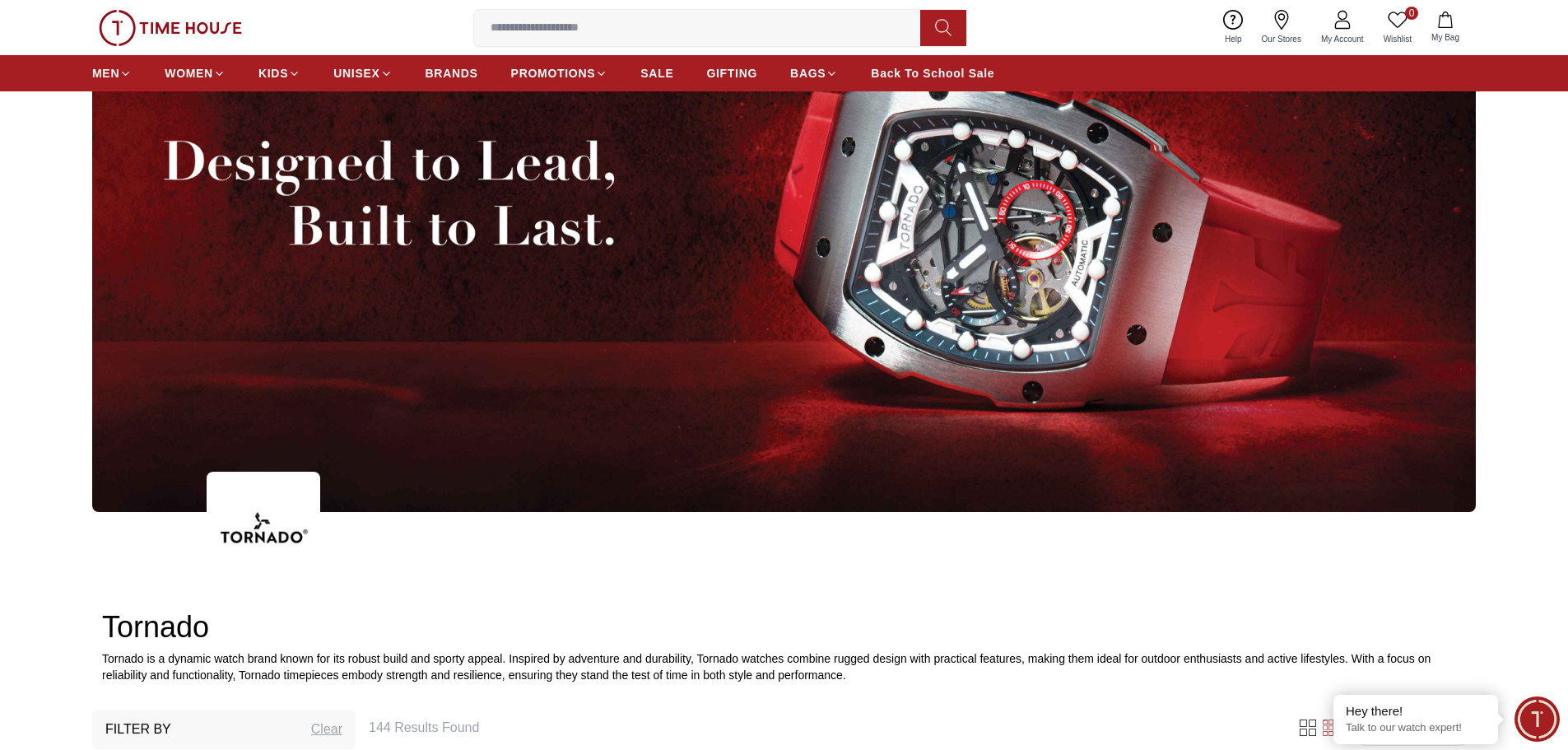
scroll to position [59, 0]
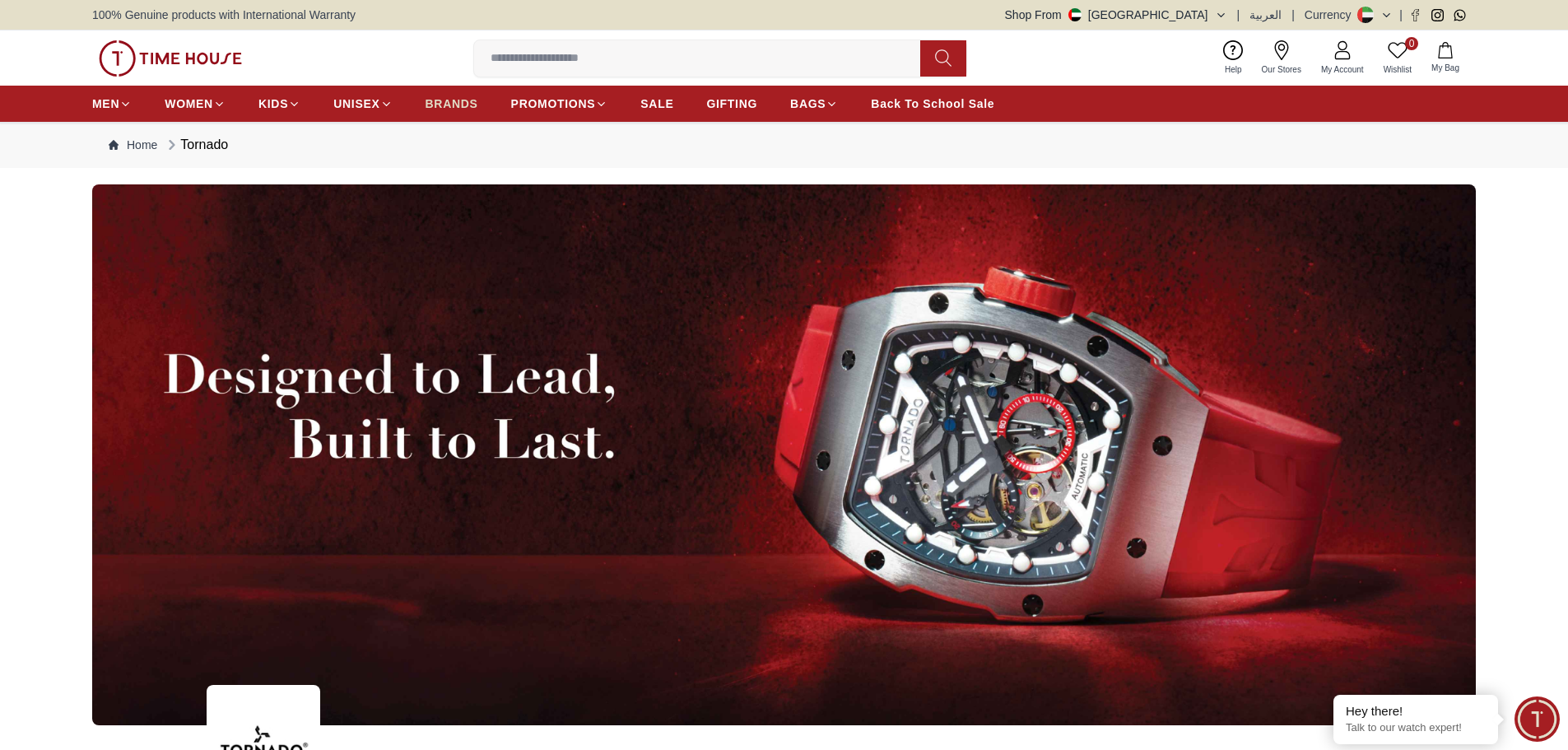
click at [449, 102] on span "BRANDS" at bounding box center [452, 103] width 53 height 17
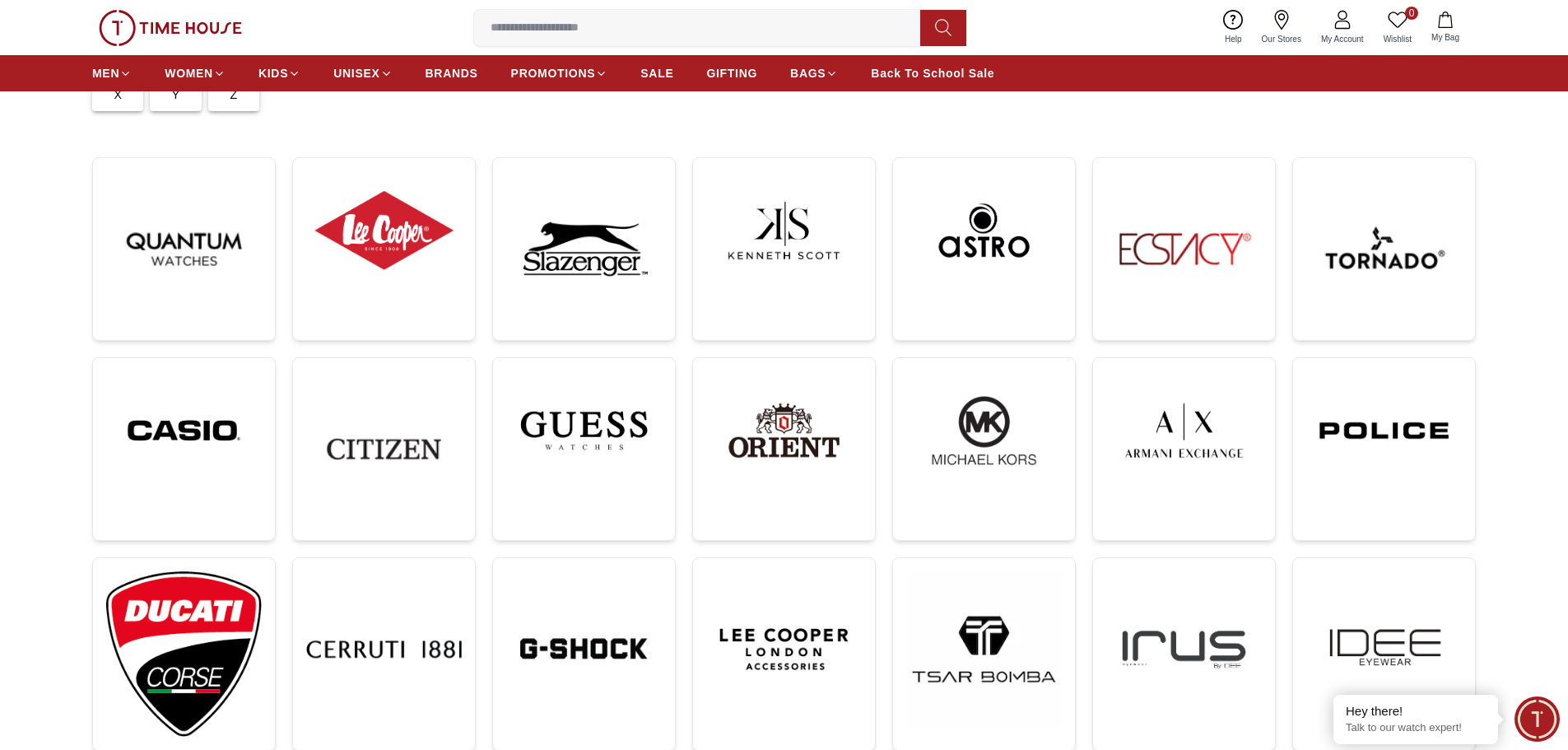
scroll to position [247, 0]
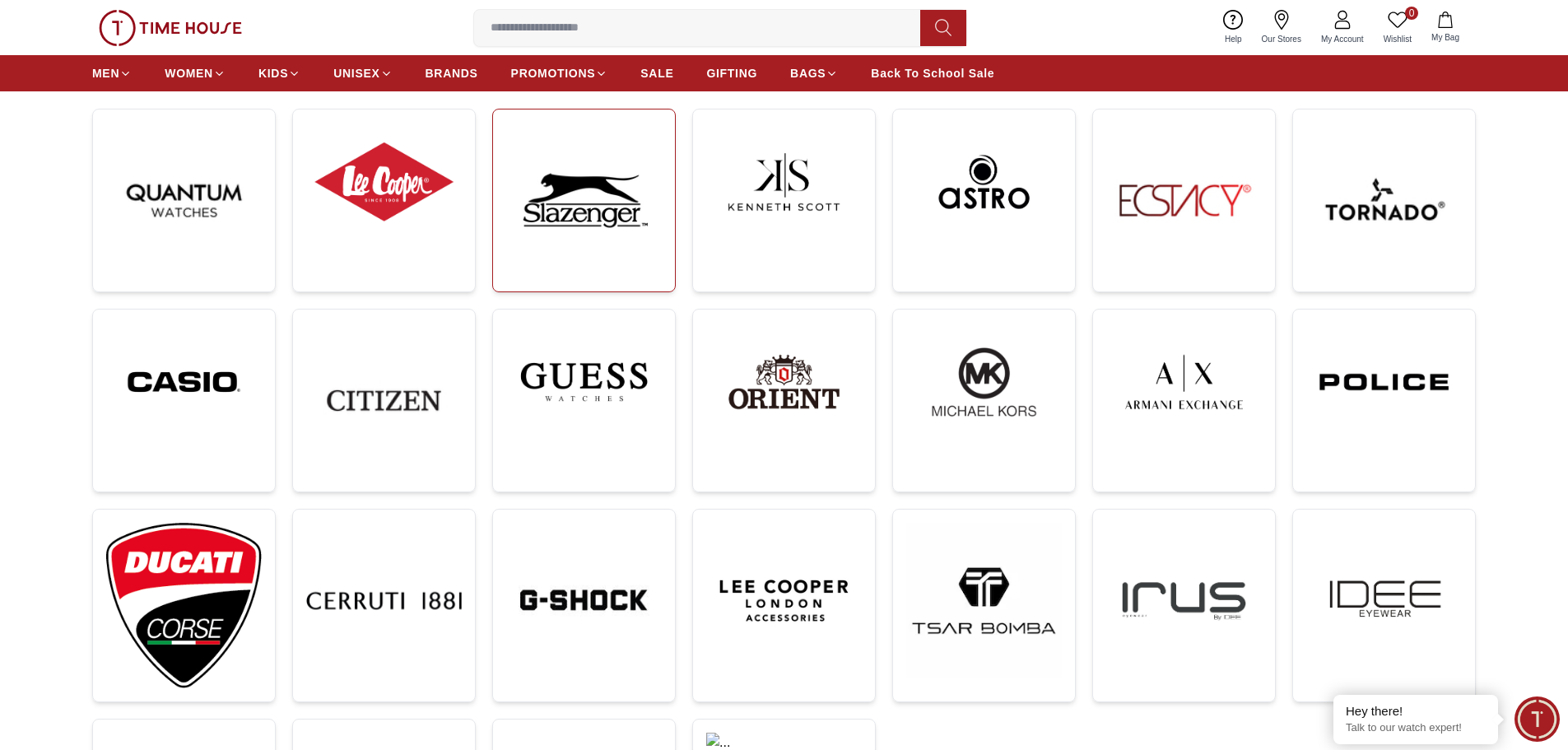
click at [590, 210] on img at bounding box center [584, 200] width 156 height 156
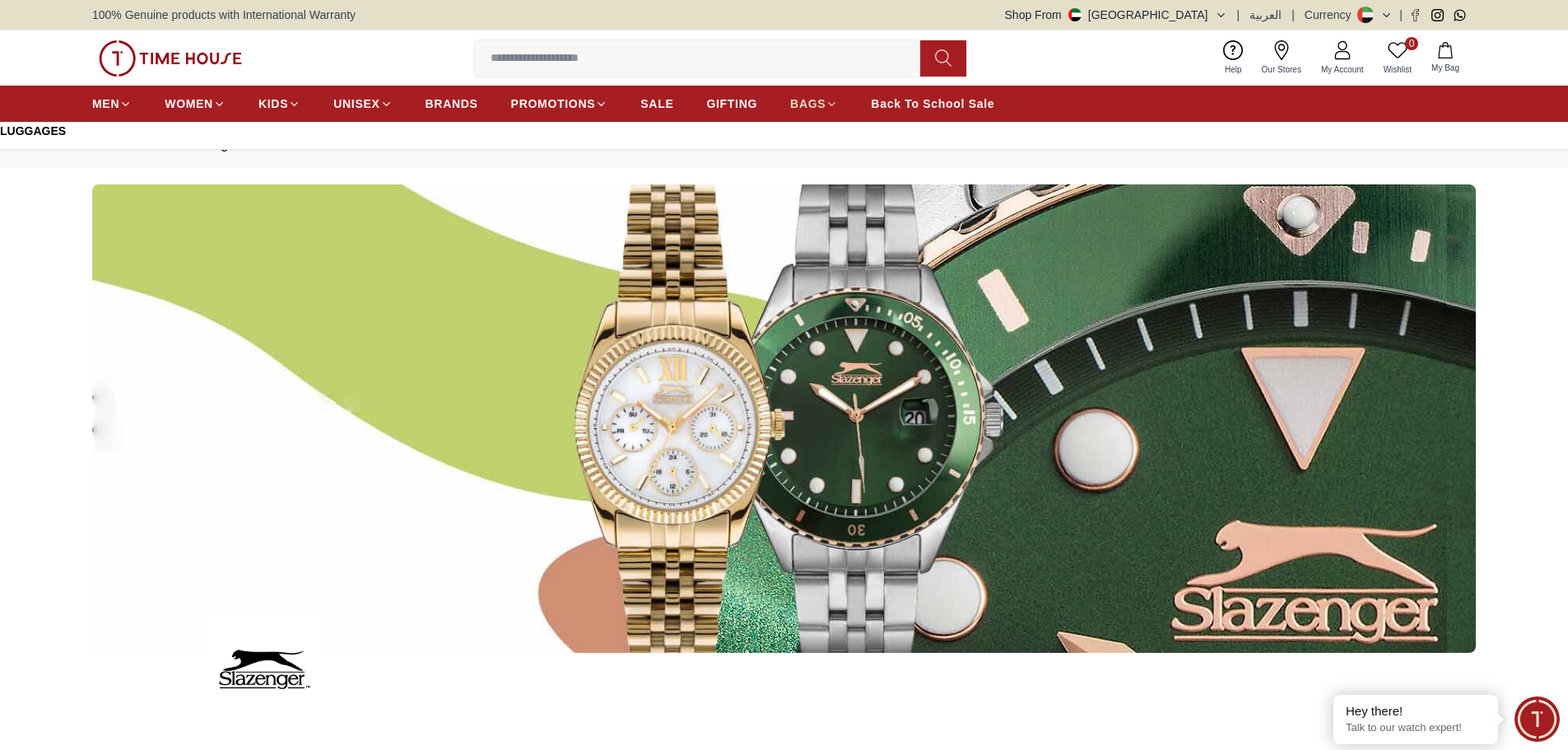
click at [797, 100] on span "BAGS" at bounding box center [808, 103] width 35 height 17
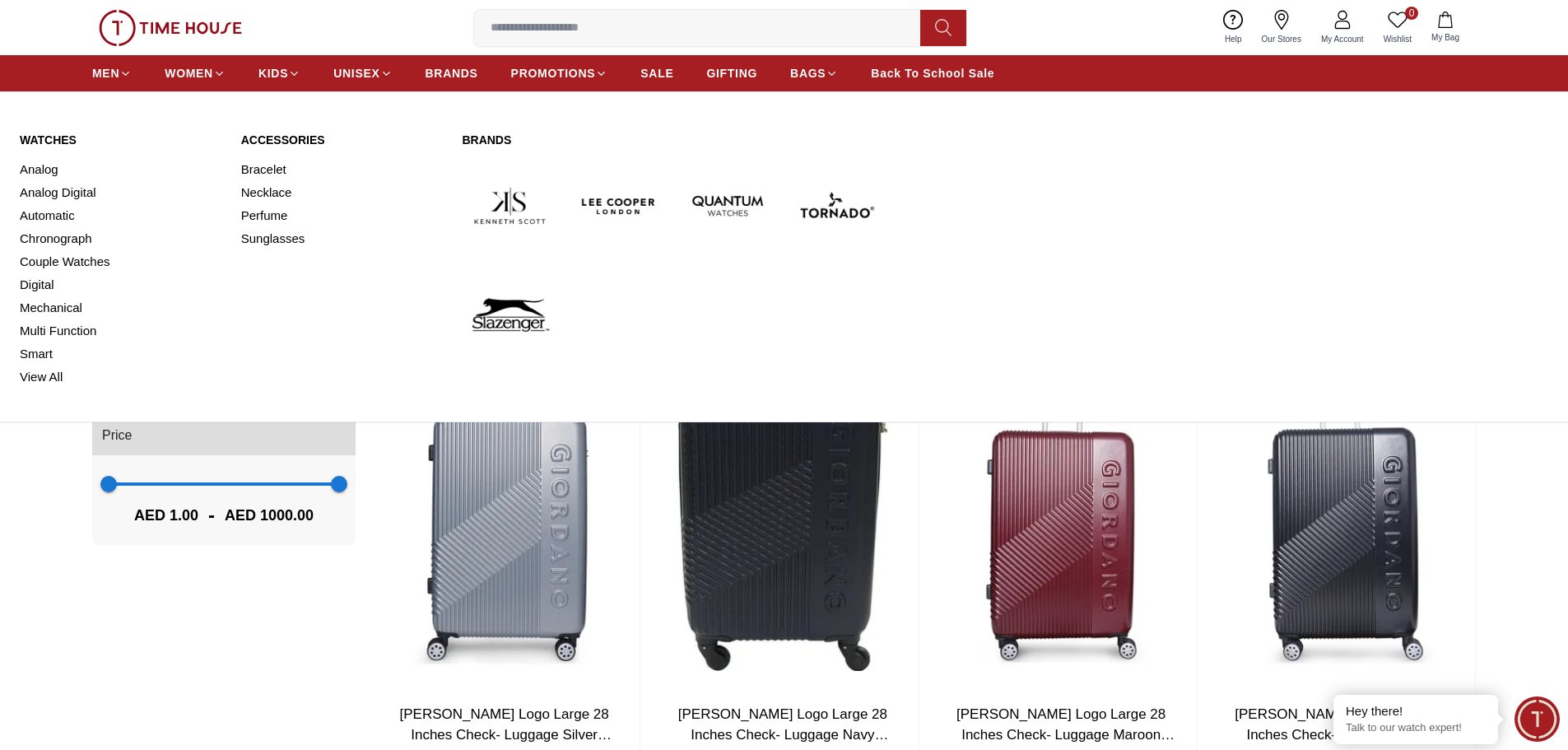
scroll to position [247, 0]
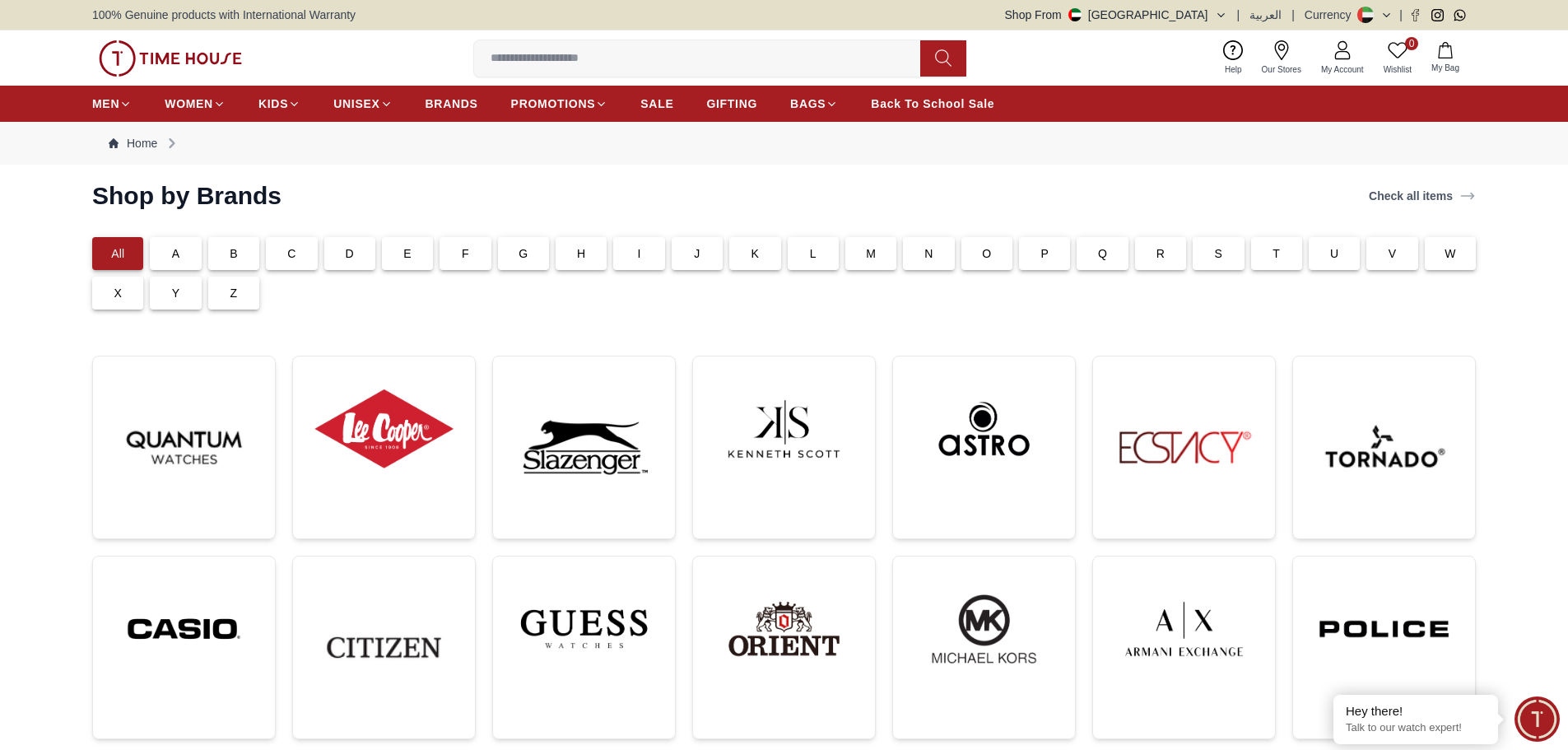
scroll to position [247, 0]
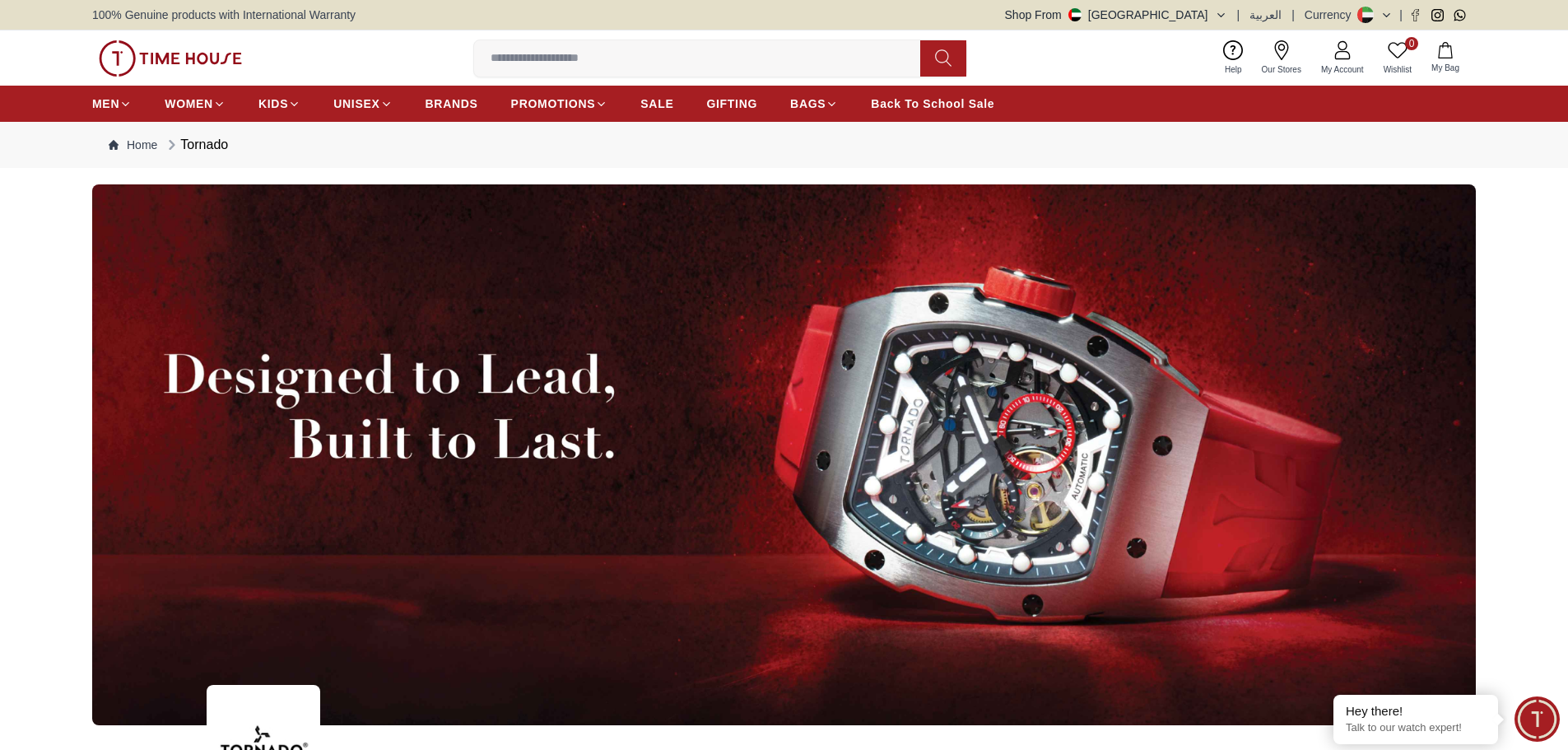
scroll to position [1705, 0]
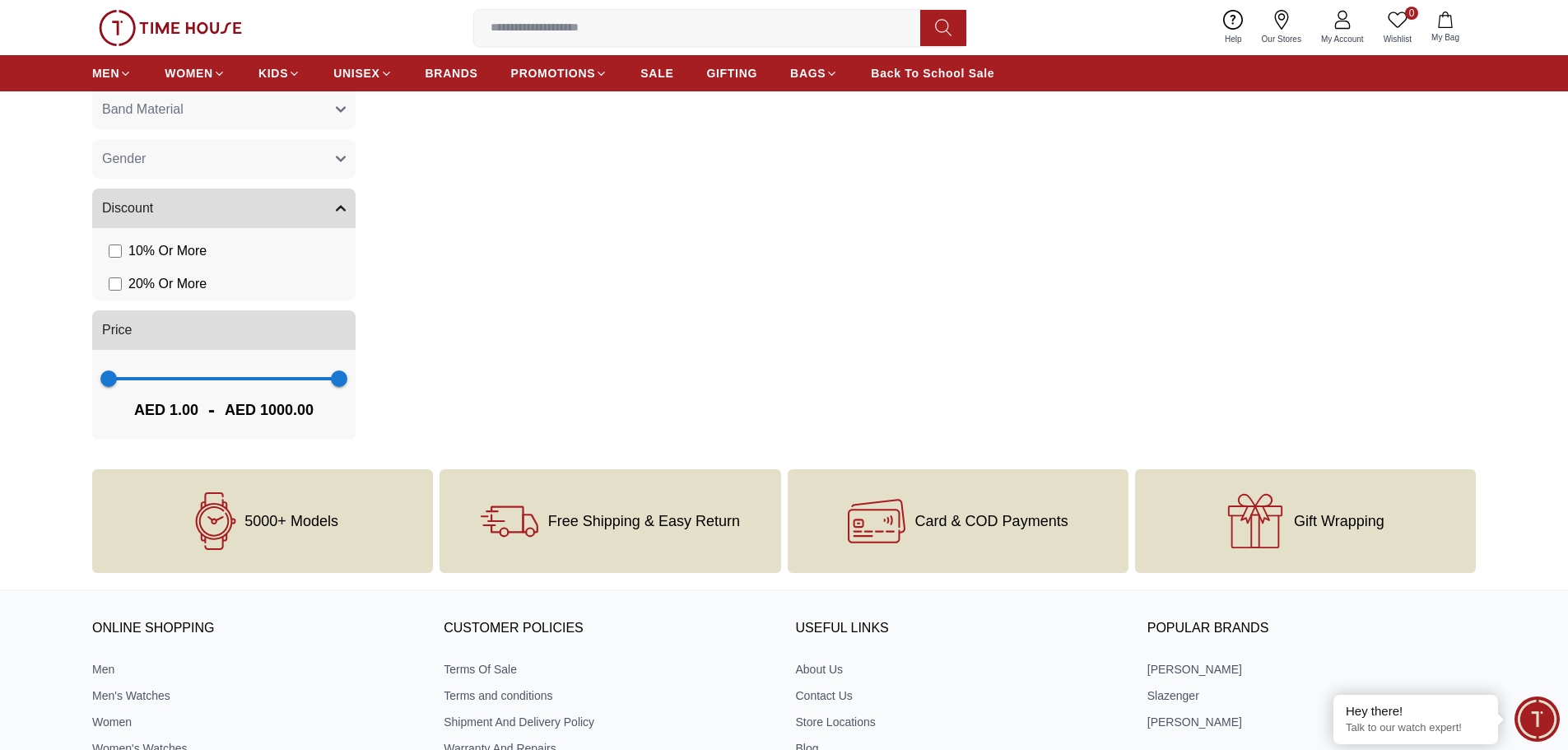
scroll to position [1705, 0]
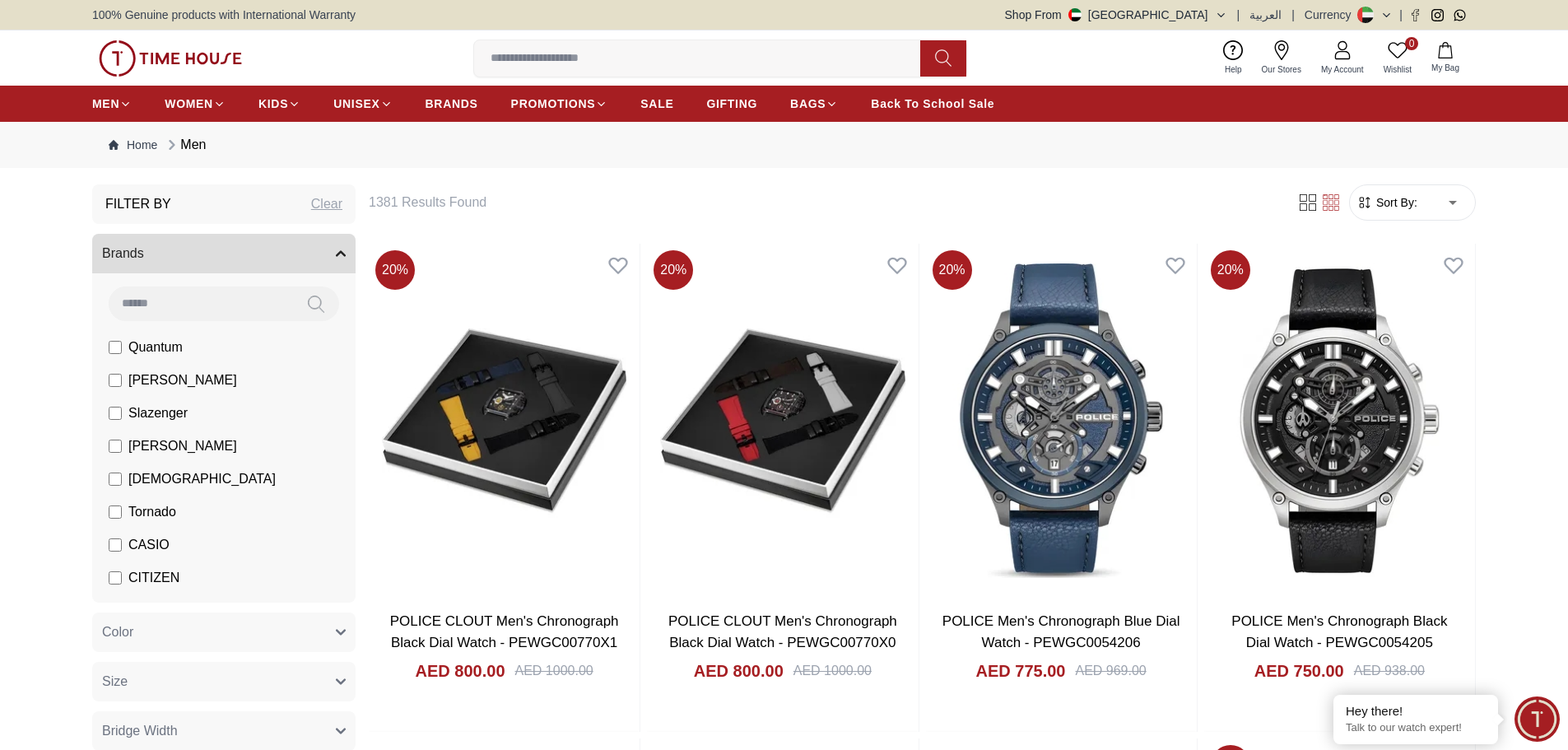
scroll to position [1626, 0]
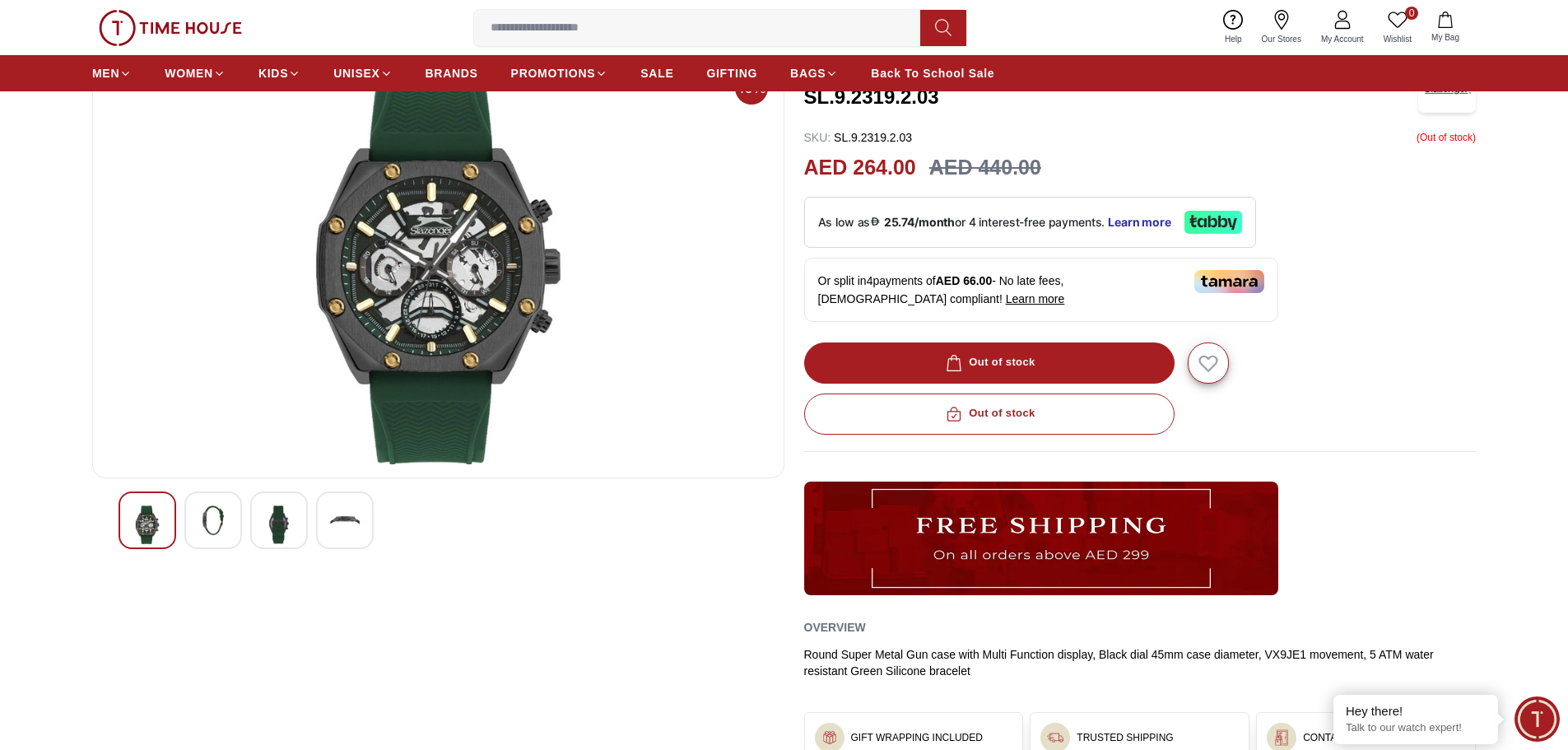
scroll to position [247, 0]
